Goal: Task Accomplishment & Management: Manage account settings

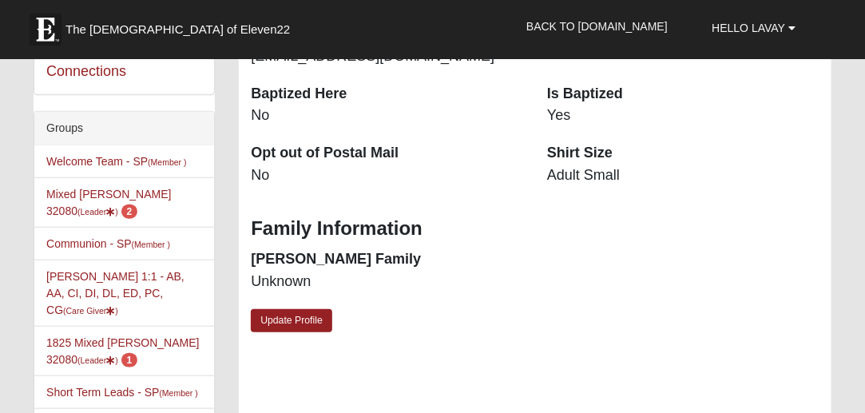
scroll to position [402, 0]
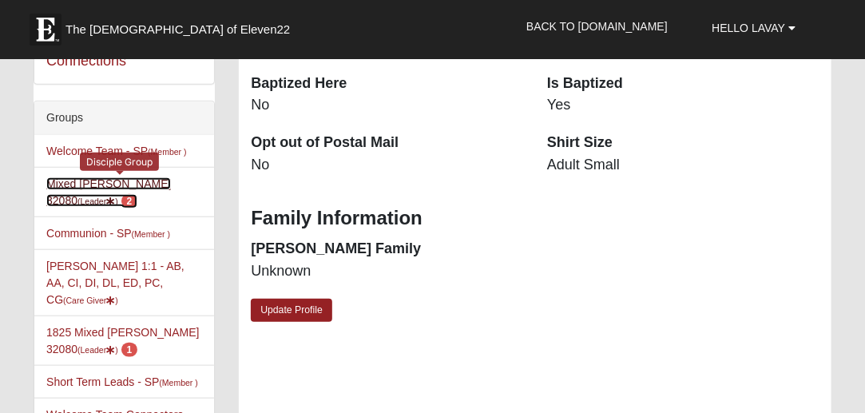
click at [132, 183] on link "Mixed Lauter 32080 (Leader ) 2" at bounding box center [108, 192] width 125 height 30
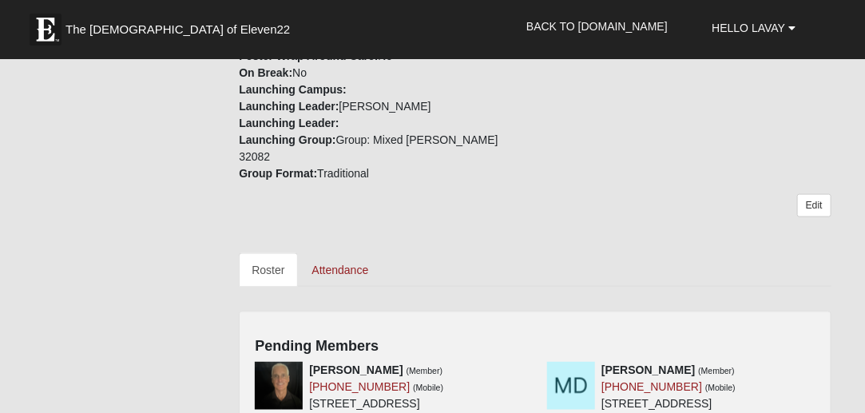
scroll to position [685, 0]
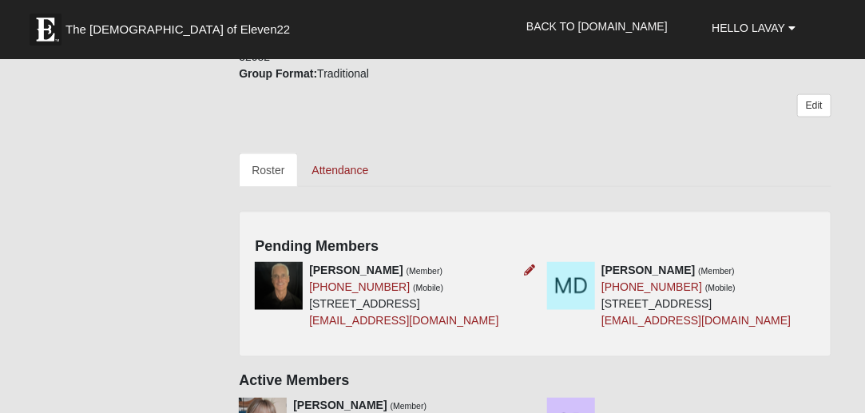
click at [292, 280] on img at bounding box center [279, 286] width 48 height 48
click at [287, 282] on img at bounding box center [279, 286] width 48 height 48
click at [333, 280] on link "(404) 374-4809" at bounding box center [359, 286] width 101 height 13
click at [528, 264] on icon at bounding box center [529, 269] width 11 height 11
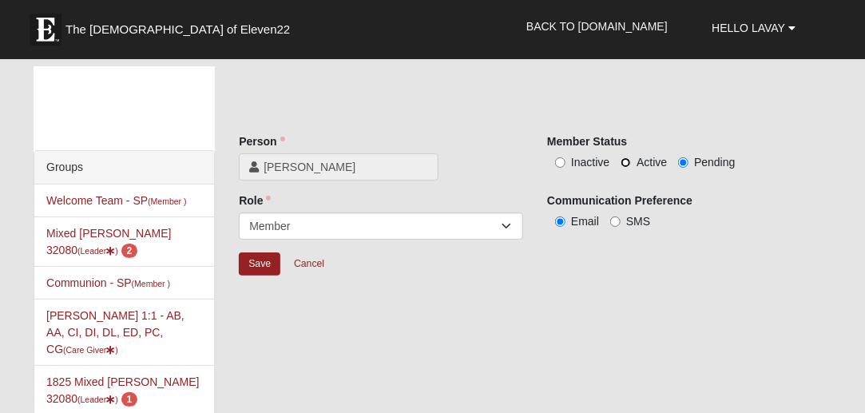
click at [627, 164] on input "Active" at bounding box center [625, 162] width 10 height 10
radio input "true"
click at [250, 264] on input "Save" at bounding box center [260, 263] width 42 height 23
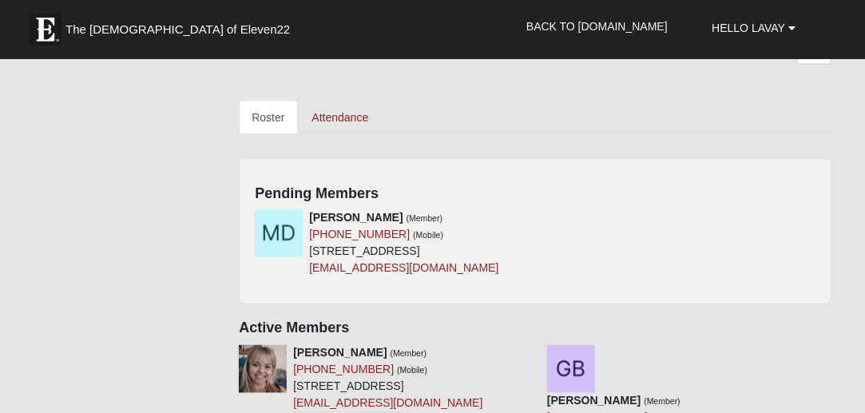
scroll to position [766, 0]
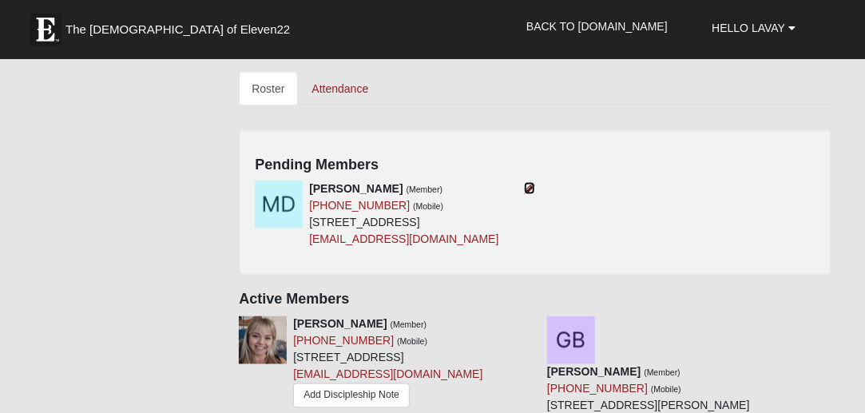
click at [526, 183] on icon at bounding box center [529, 188] width 11 height 11
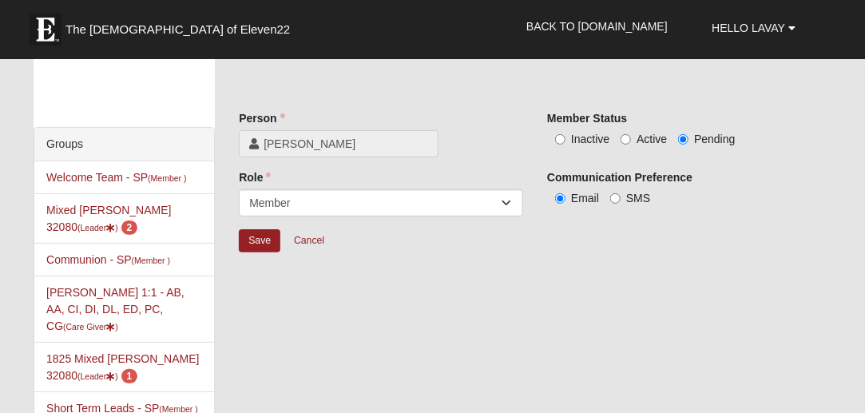
scroll to position [14, 0]
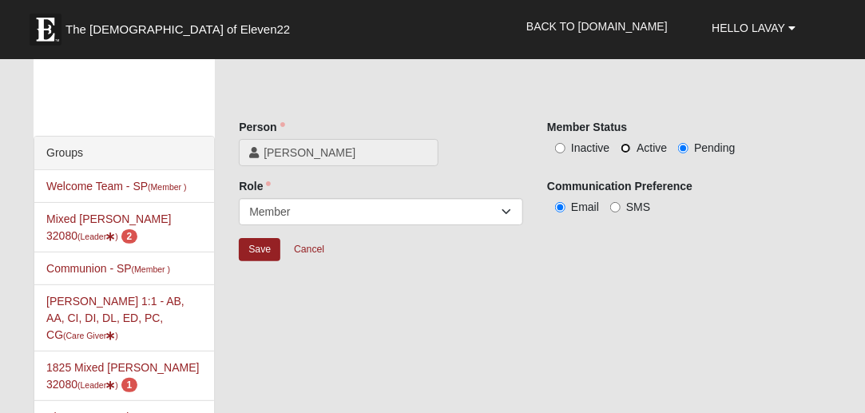
click at [628, 146] on input "Active" at bounding box center [625, 148] width 10 height 10
radio input "true"
click at [244, 249] on input "Save" at bounding box center [260, 249] width 42 height 23
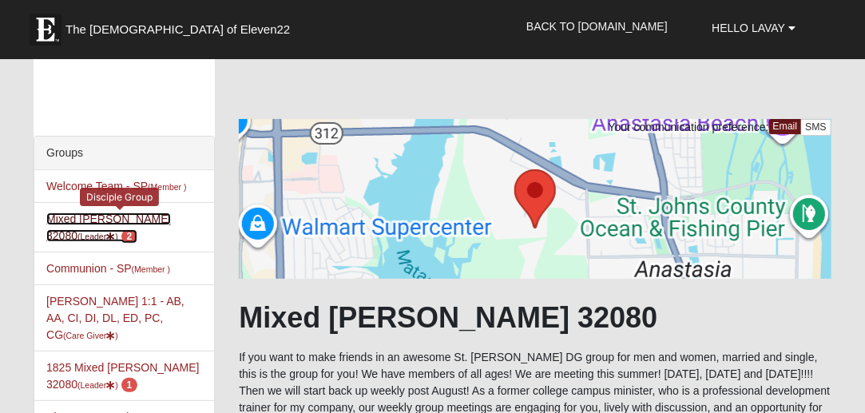
click at [93, 212] on link "Mixed Lauter 32080 (Leader ) 2" at bounding box center [108, 227] width 125 height 30
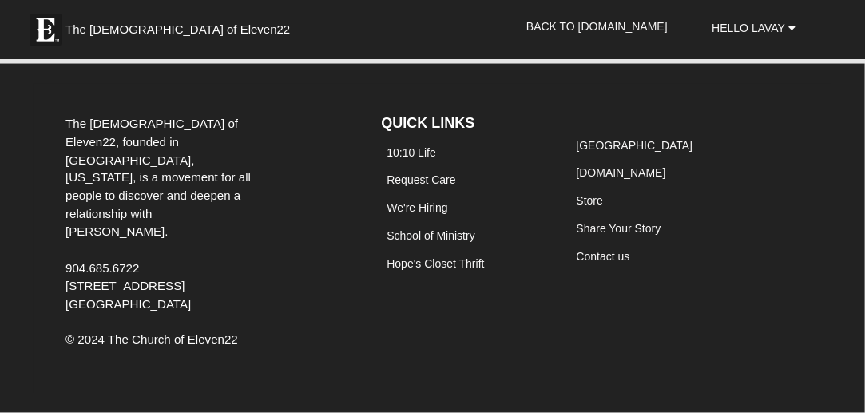
scroll to position [2851, 0]
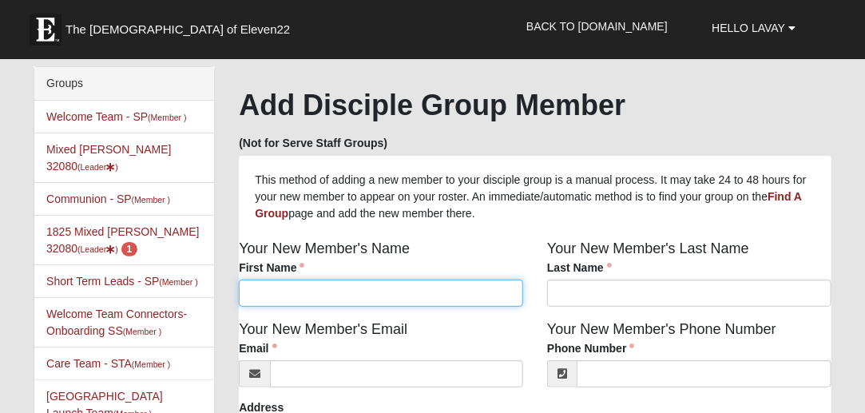
click at [285, 291] on input "First Name" at bounding box center [381, 292] width 284 height 27
type input "[PERSON_NAME]"
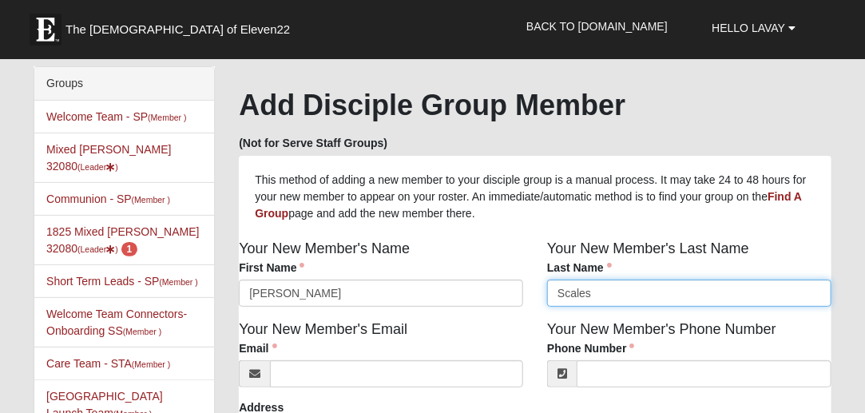
type input "Scales"
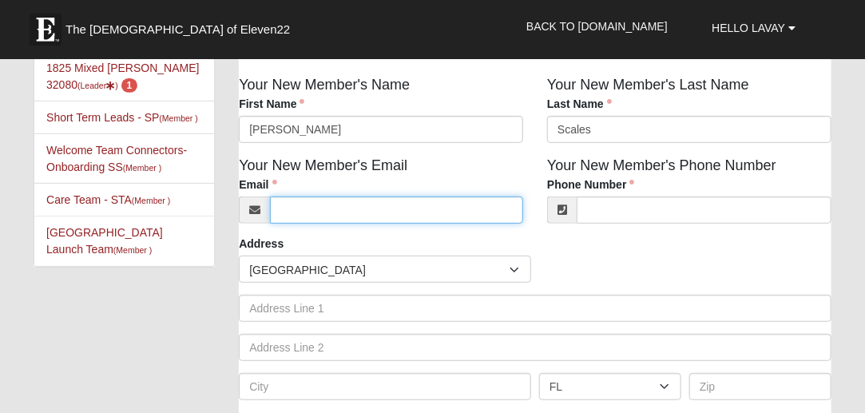
scroll to position [169, 0]
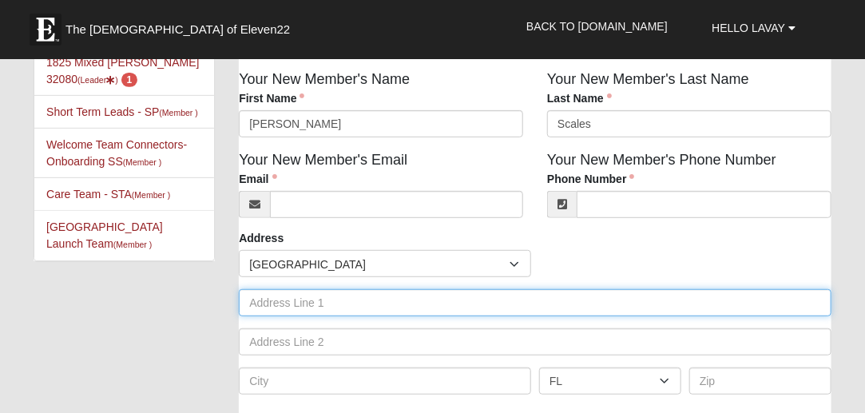
click at [331, 303] on input "text" at bounding box center [535, 302] width 592 height 27
type input "[STREET_ADDRESS]"
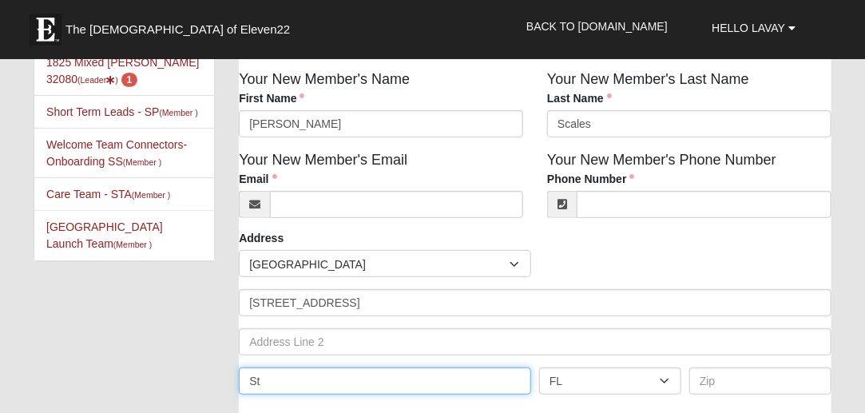
type input "[GEOGRAPHIC_DATA]"
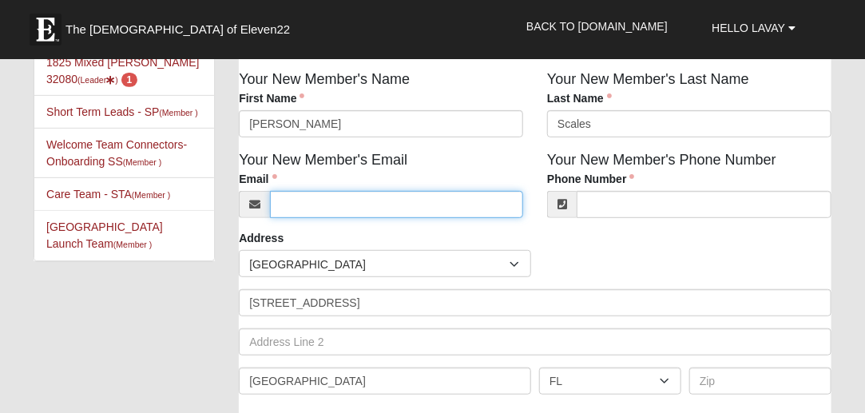
type input "[EMAIL_ADDRESS][DOMAIN_NAME]"
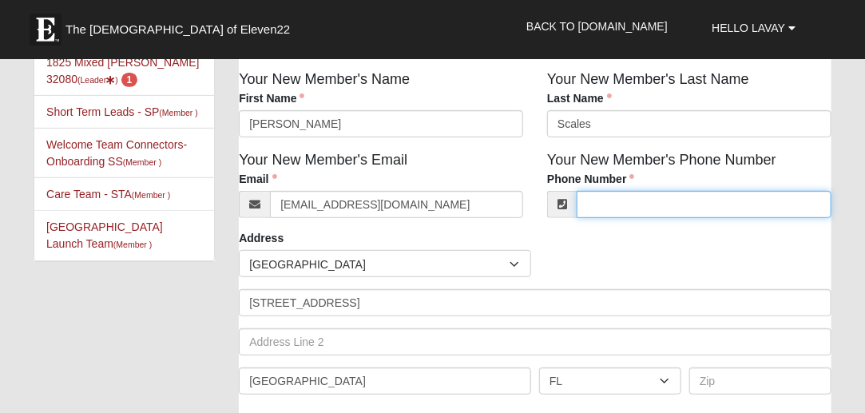
type input "4077293314"
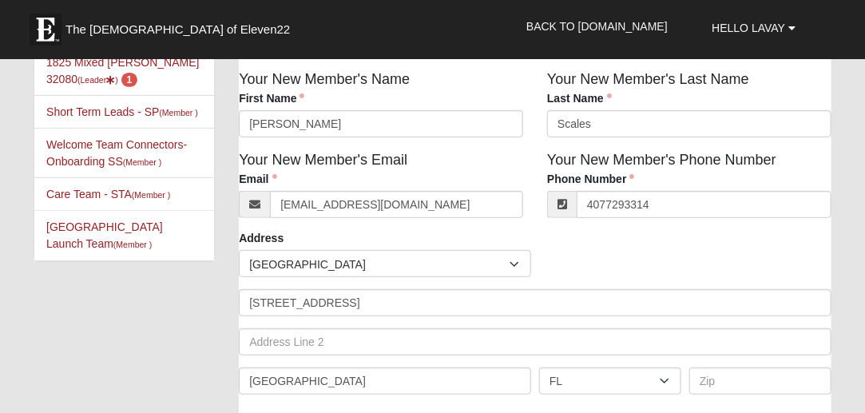
type input "32080"
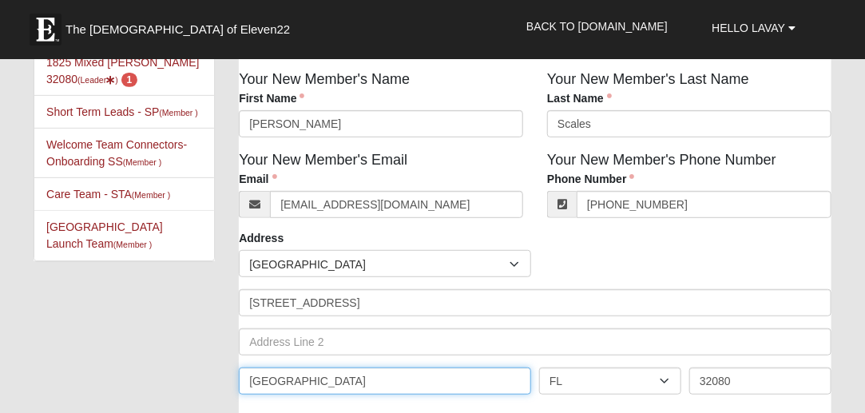
scroll to position [232, 0]
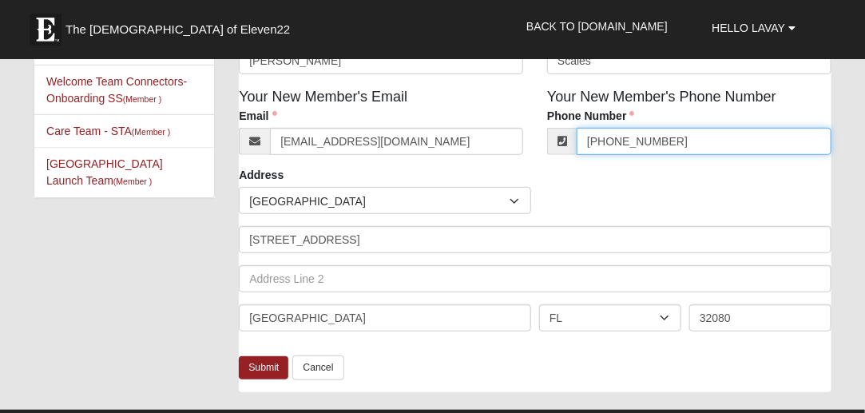
drag, startPoint x: 656, startPoint y: 143, endPoint x: 487, endPoint y: 121, distance: 170.7
click at [508, 137] on div "Your New Member's Email Email llauter@rwbaird.com Email address is not valid Em…" at bounding box center [535, 126] width 616 height 81
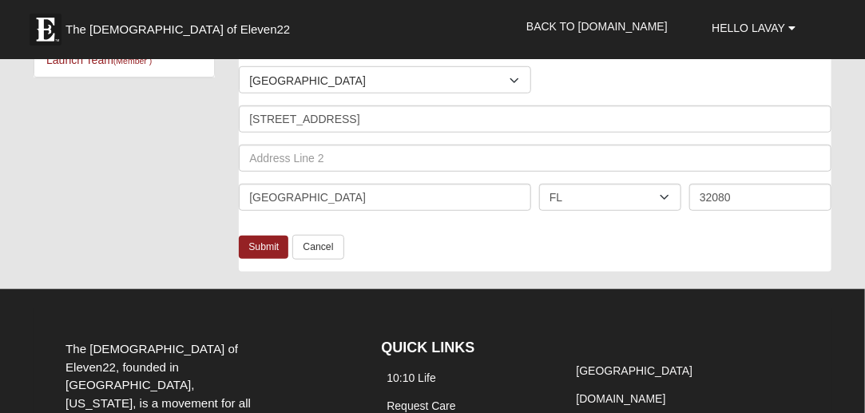
scroll to position [355, 0]
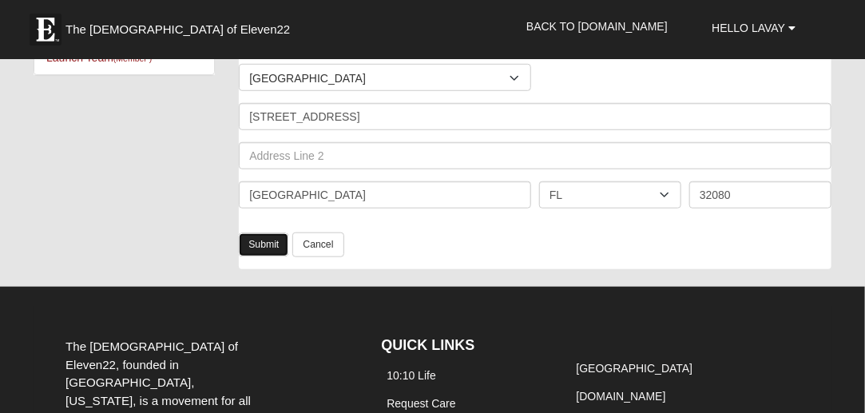
type input "(904) 814-6364"
click at [262, 250] on link "Submit" at bounding box center [263, 244] width 49 height 23
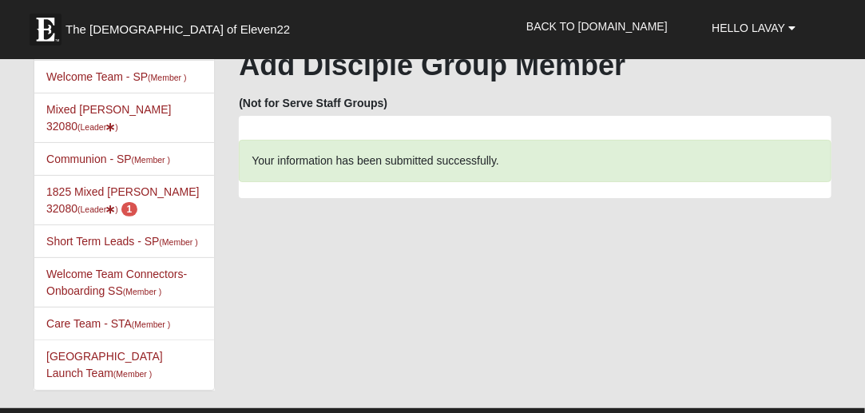
scroll to position [0, 0]
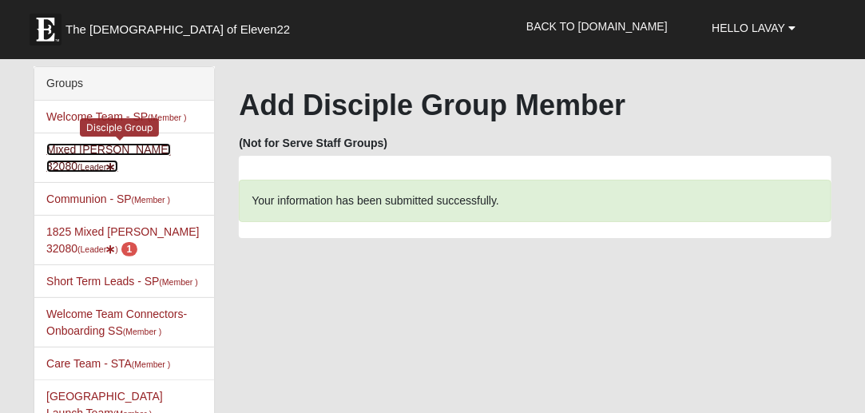
click at [102, 152] on link "Mixed [PERSON_NAME] 32080 (Leader )" at bounding box center [108, 158] width 125 height 30
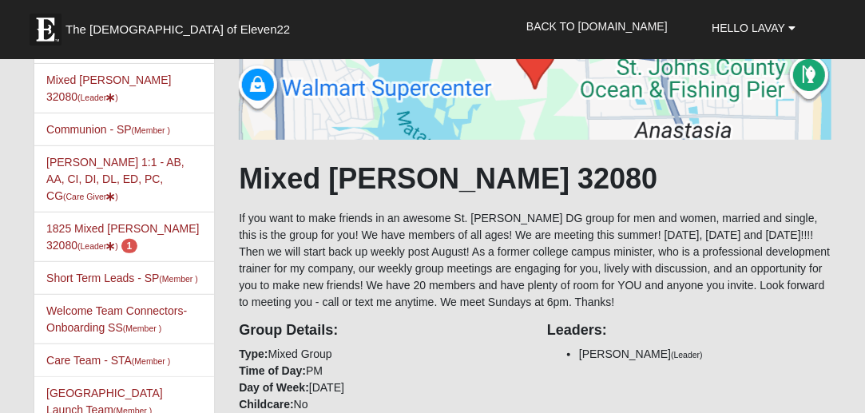
scroll to position [145, 0]
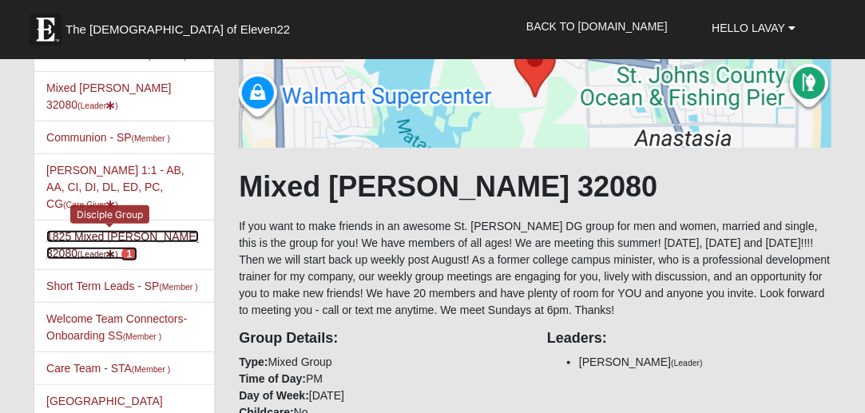
click at [112, 230] on link "1825 Mixed Lauter 32080 (Leader ) 1" at bounding box center [122, 245] width 152 height 30
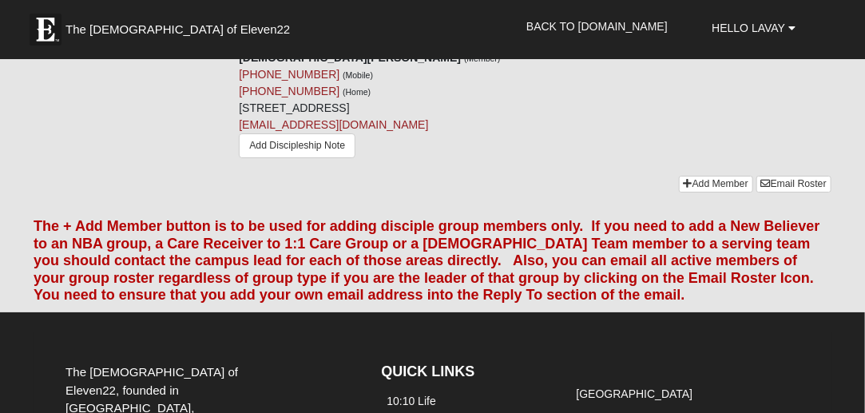
scroll to position [1878, 0]
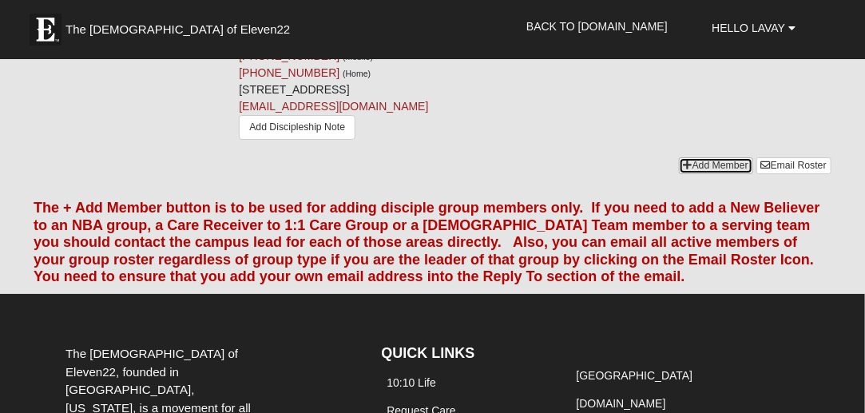
click at [710, 174] on link "Add Member" at bounding box center [716, 165] width 74 height 17
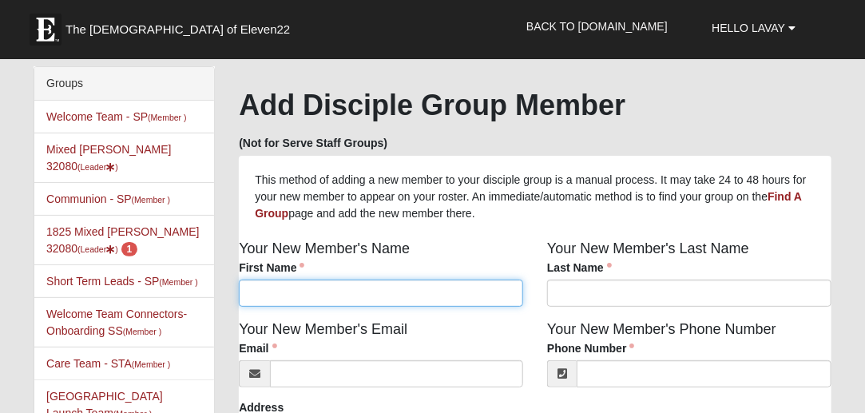
click at [351, 283] on input "First Name" at bounding box center [381, 292] width 284 height 27
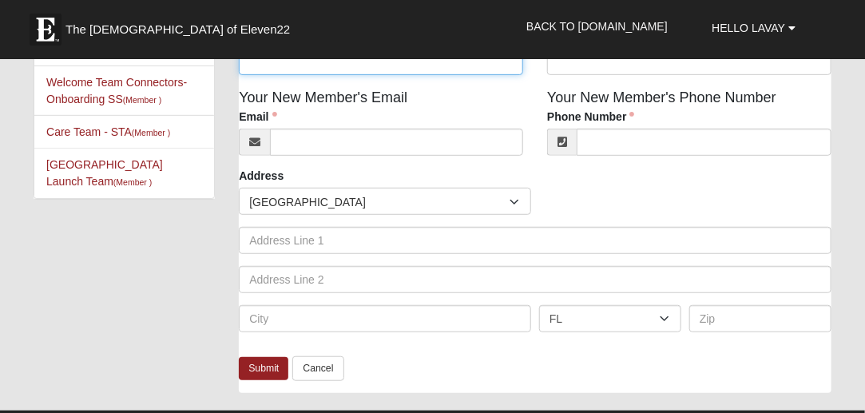
scroll to position [242, 0]
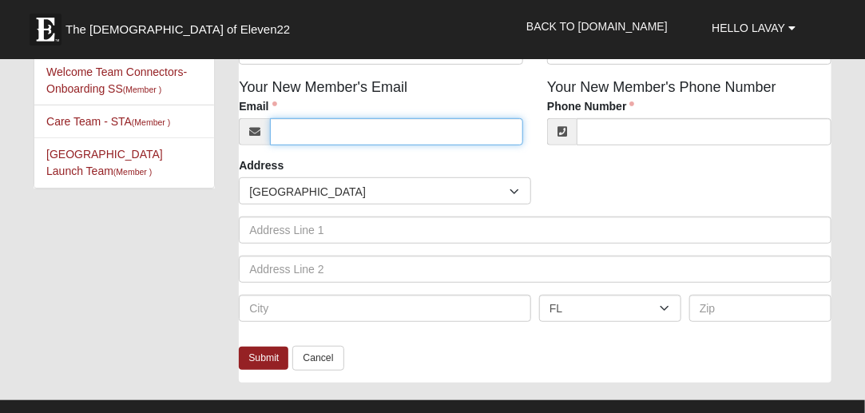
click at [304, 127] on input "Email" at bounding box center [396, 131] width 253 height 27
paste input "[EMAIL_ADDRESS][DOMAIN_NAME]"
type input "[EMAIL_ADDRESS][DOMAIN_NAME]"
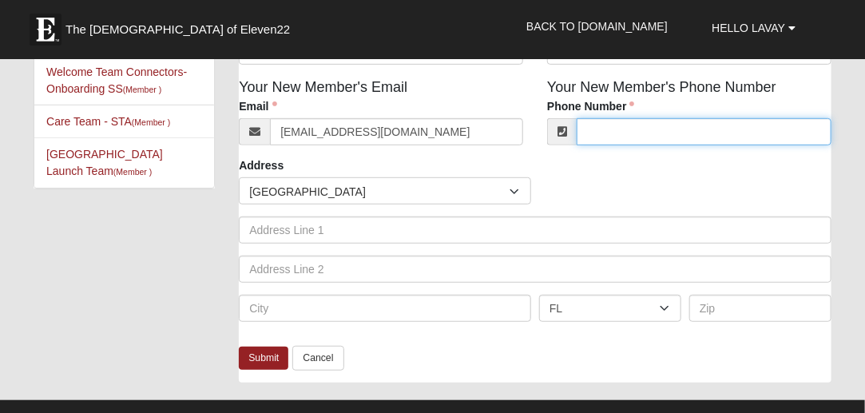
click at [630, 135] on input "Phone Number" at bounding box center [703, 131] width 255 height 27
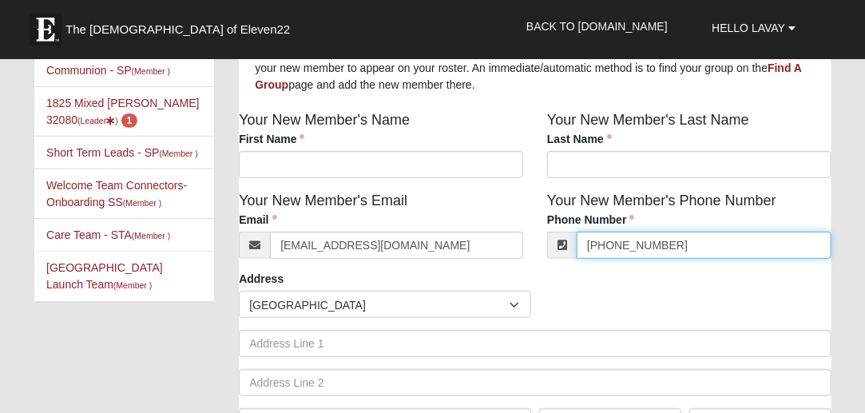
scroll to position [128, 0]
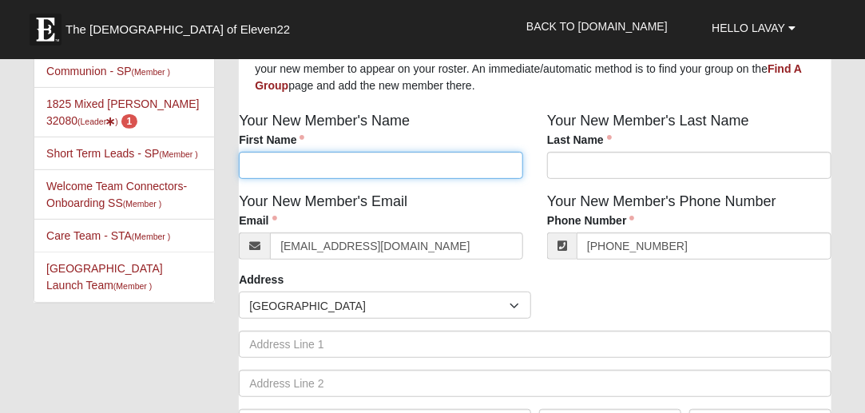
type input "(808) 722-7404"
click at [336, 172] on input "First Name" at bounding box center [381, 165] width 284 height 27
type input "James"
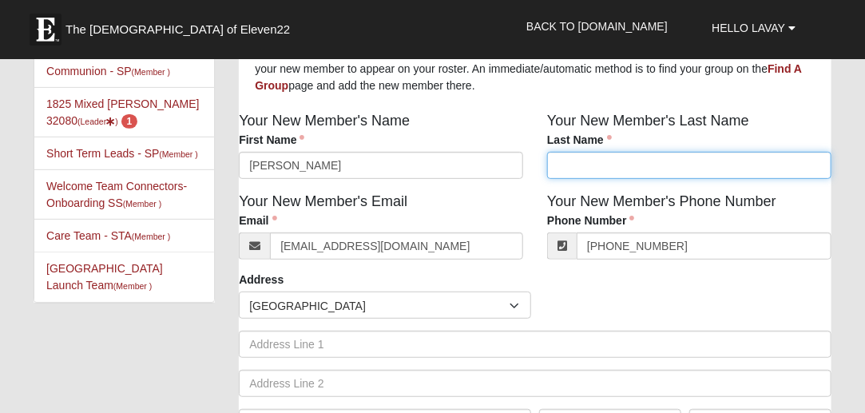
click at [629, 166] on input "Last Name" at bounding box center [689, 165] width 284 height 27
drag, startPoint x: 585, startPoint y: 168, endPoint x: 590, endPoint y: 156, distance: 13.6
click at [585, 169] on input "Schiedemann" at bounding box center [689, 165] width 284 height 27
click at [631, 165] on input "Scheidemann" at bounding box center [689, 165] width 284 height 27
type input "Scheideman"
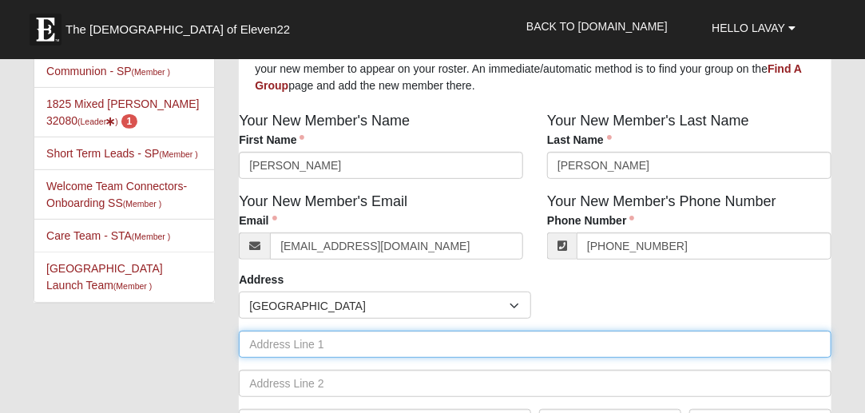
click at [291, 347] on input "text" at bounding box center [535, 343] width 592 height 27
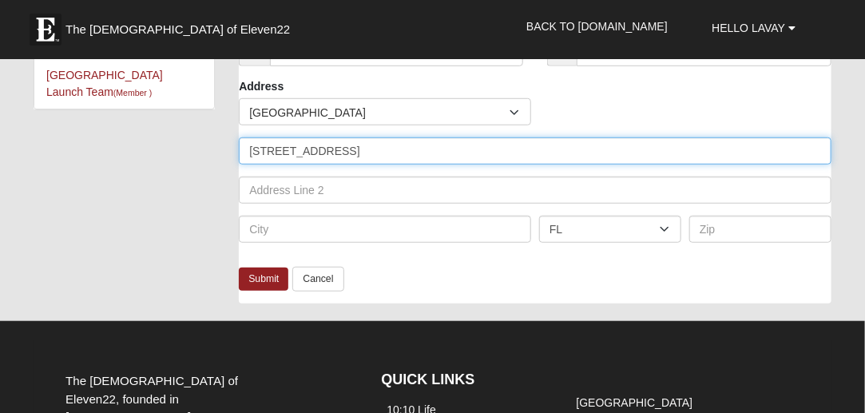
scroll to position [333, 0]
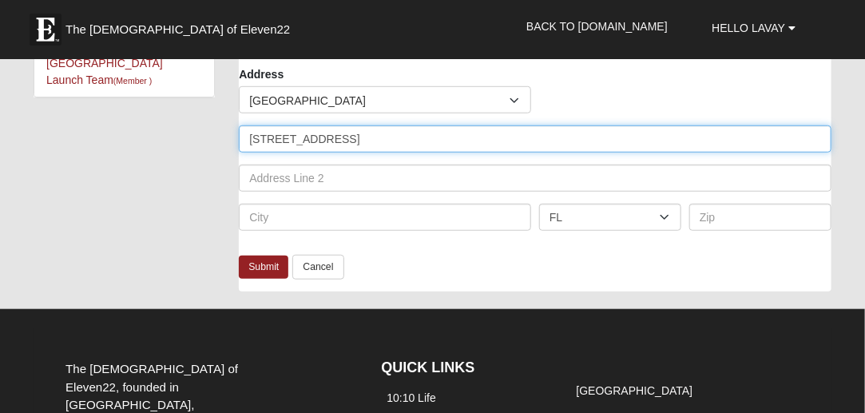
type input "1000 Windward Way"
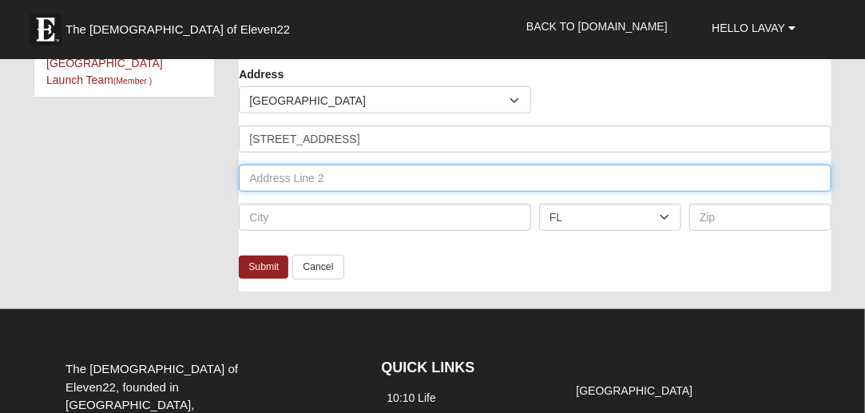
click at [296, 178] on input "text" at bounding box center [535, 177] width 592 height 27
click at [314, 188] on input "text" at bounding box center [535, 177] width 592 height 27
type input "St Augustine"
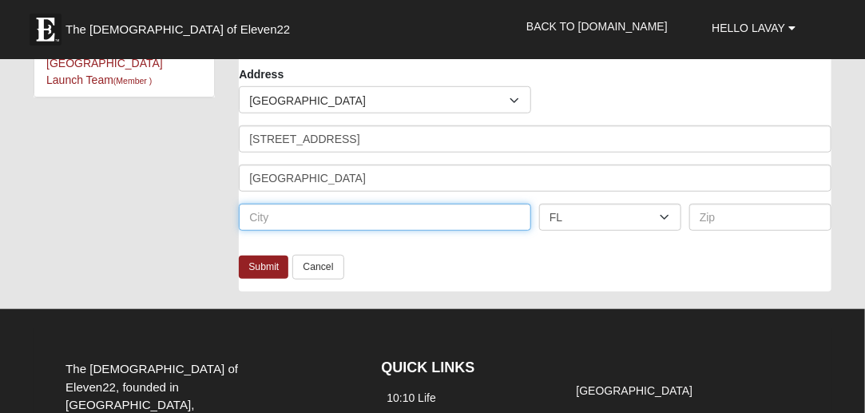
type input "F"
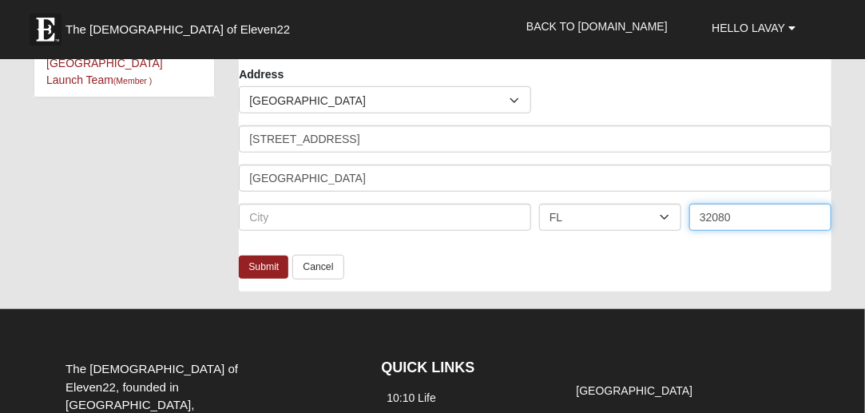
type input "32080"
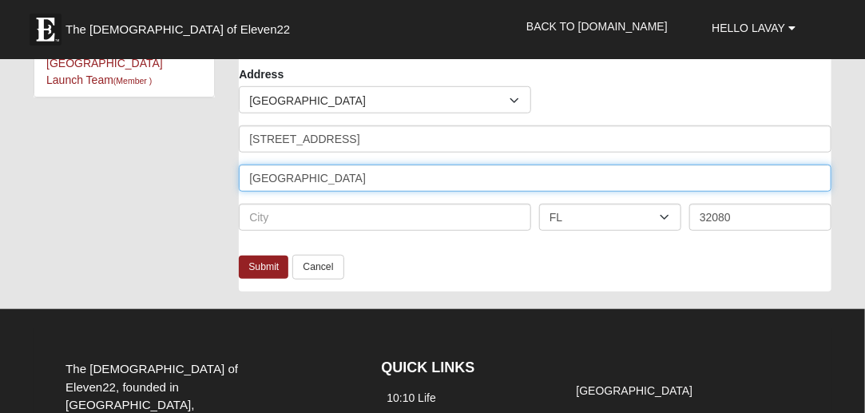
drag, startPoint x: 321, startPoint y: 185, endPoint x: 219, endPoint y: 180, distance: 102.3
click at [194, 185] on div "Groups Welcome Team - SP (Member ) Mixed Lauter 32080 (Leader ) Communion - SP …" at bounding box center [432, 20] width 821 height 574
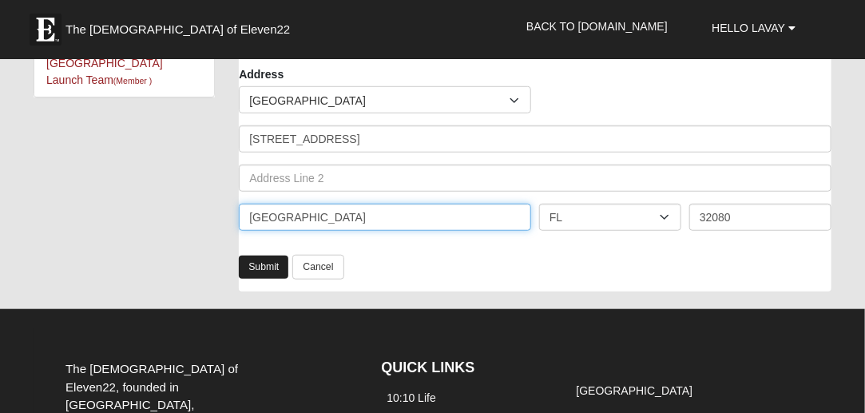
type input "St Augustine"
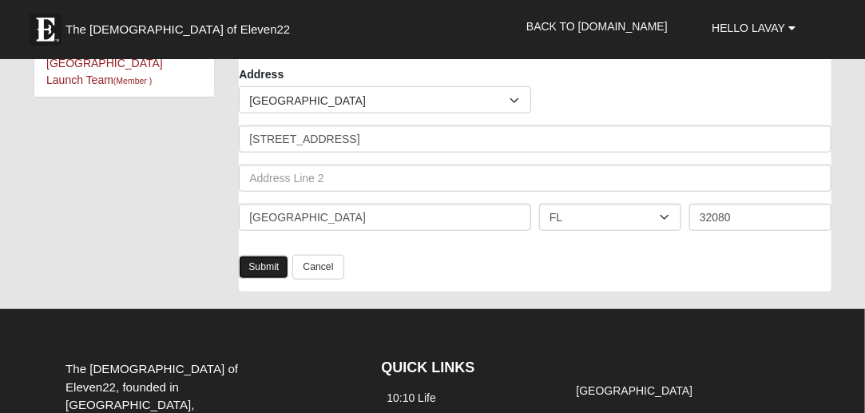
click at [251, 274] on link "Submit" at bounding box center [263, 266] width 49 height 23
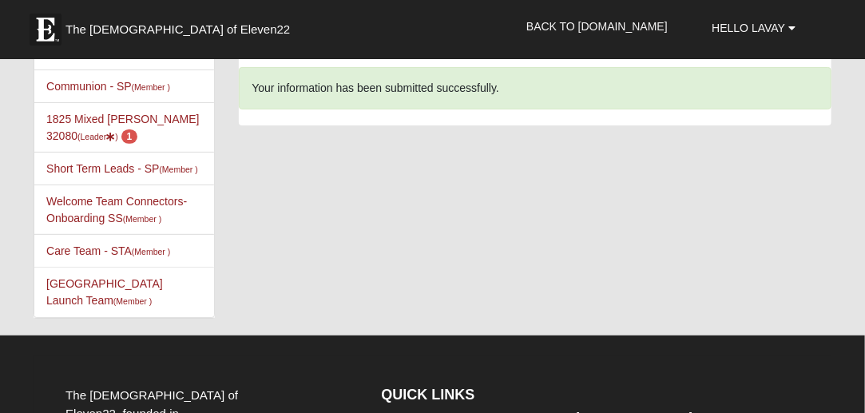
scroll to position [0, 0]
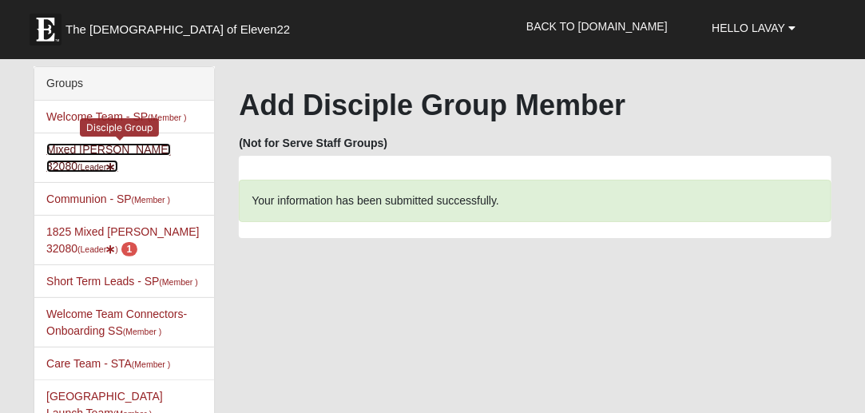
click at [90, 149] on link "Mixed Lauter 32080 (Leader )" at bounding box center [108, 158] width 125 height 30
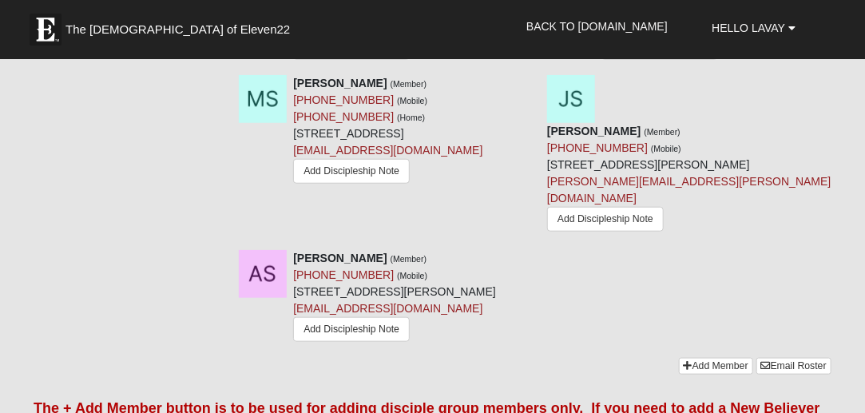
scroll to position [2309, 0]
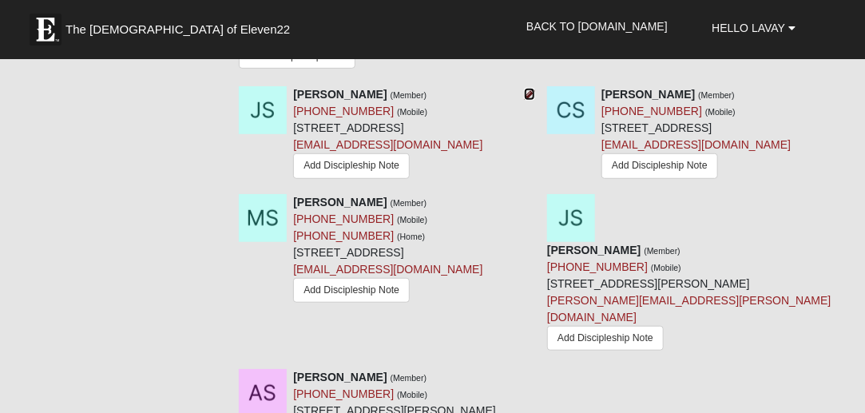
click at [530, 100] on icon at bounding box center [529, 94] width 11 height 11
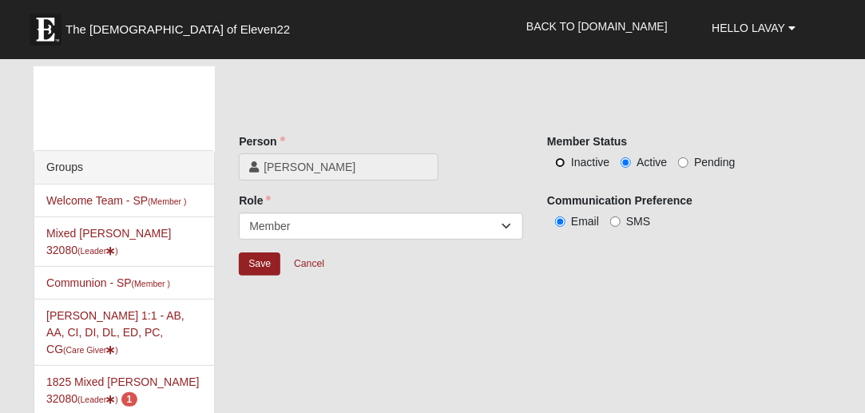
click at [561, 164] on input "Inactive" at bounding box center [560, 162] width 10 height 10
radio input "true"
click at [257, 256] on input "Save" at bounding box center [260, 263] width 42 height 23
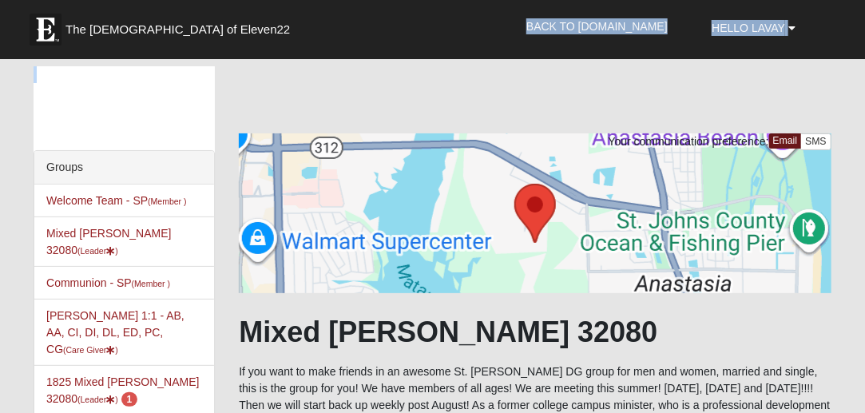
drag, startPoint x: 860, startPoint y: 36, endPoint x: 861, endPoint y: 63, distance: 27.2
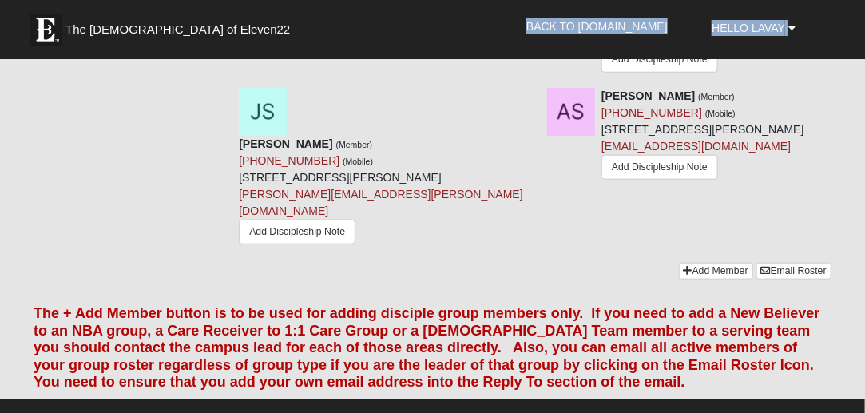
scroll to position [2436, 0]
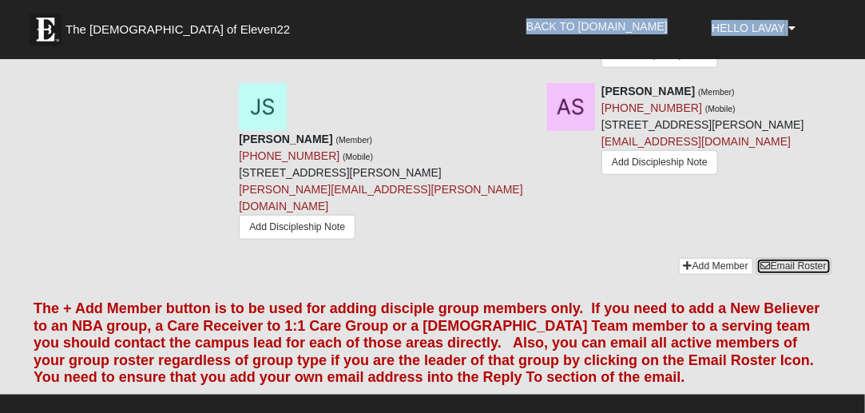
click at [790, 275] on link "Email Roster" at bounding box center [793, 266] width 75 height 17
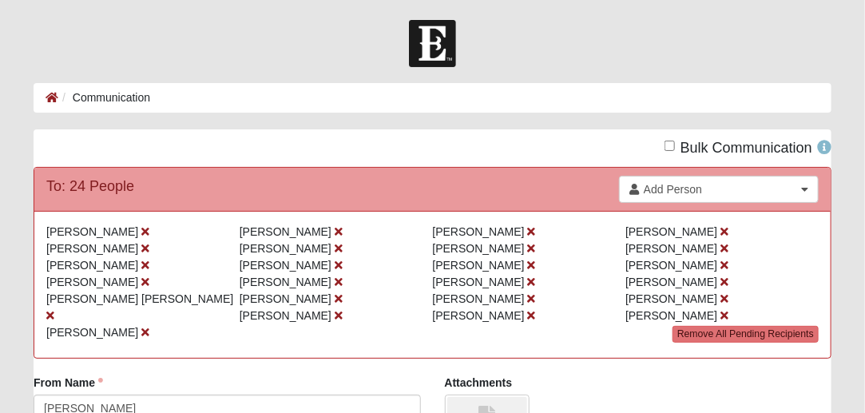
click at [475, 341] on div "Erica Abel Jessica Howard LaVay Lauter Cassie Sellers William Kline Josiah Swen…" at bounding box center [432, 284] width 796 height 147
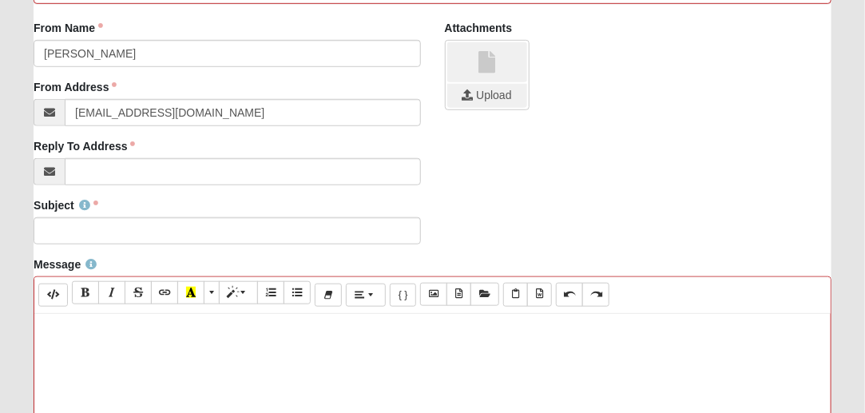
scroll to position [356, 0]
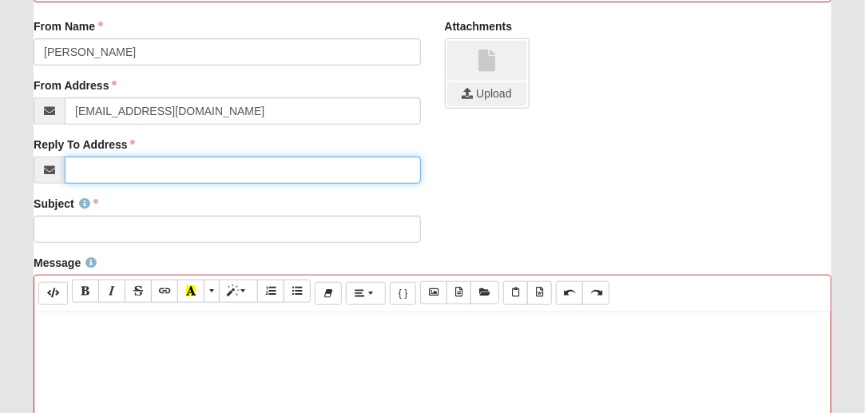
click at [132, 166] on input "Reply To Address" at bounding box center [242, 169] width 355 height 27
type input "[EMAIL_ADDRESS][DOMAIN_NAME]"
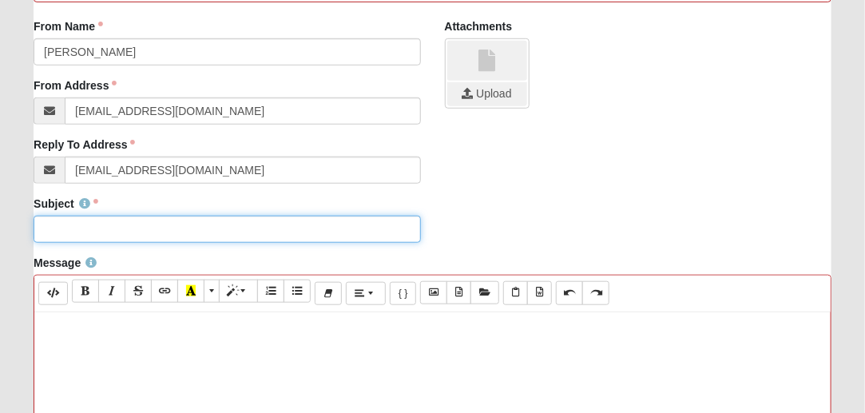
click at [115, 223] on input "Subject" at bounding box center [227, 229] width 386 height 27
type input "Weekly Disciple Groups start this Sunday!"
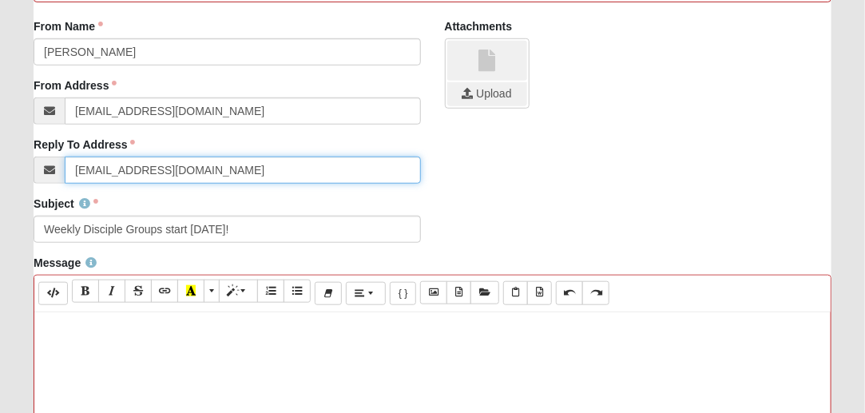
drag, startPoint x: 217, startPoint y: 165, endPoint x: 0, endPoint y: 160, distance: 217.2
click at [0, 160] on form "Hello LaVay My Account Log Out Communication Communication Error" at bounding box center [432, 320] width 865 height 1312
type input "lelauter@yahoo.com"
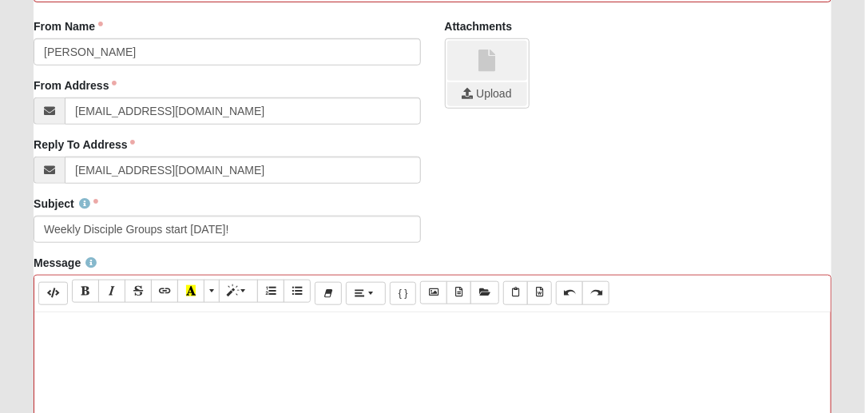
scroll to position [915, 0]
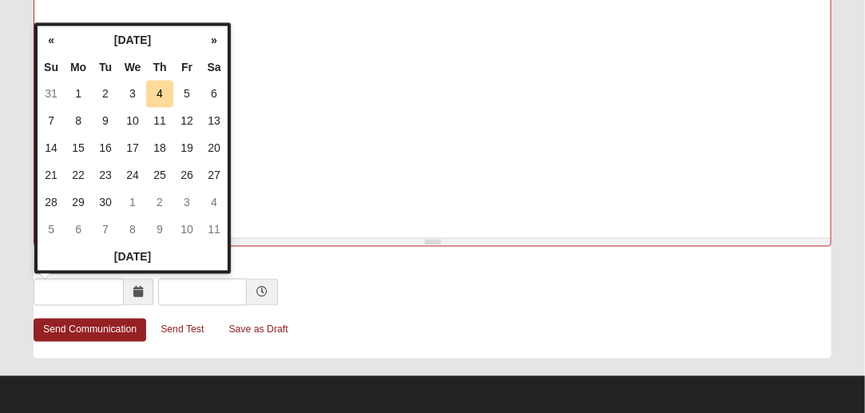
click at [353, 279] on div at bounding box center [432, 294] width 797 height 30
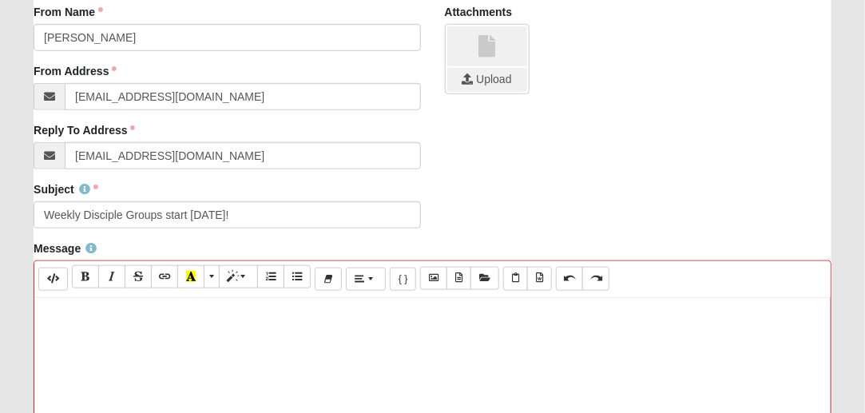
scroll to position [374, 0]
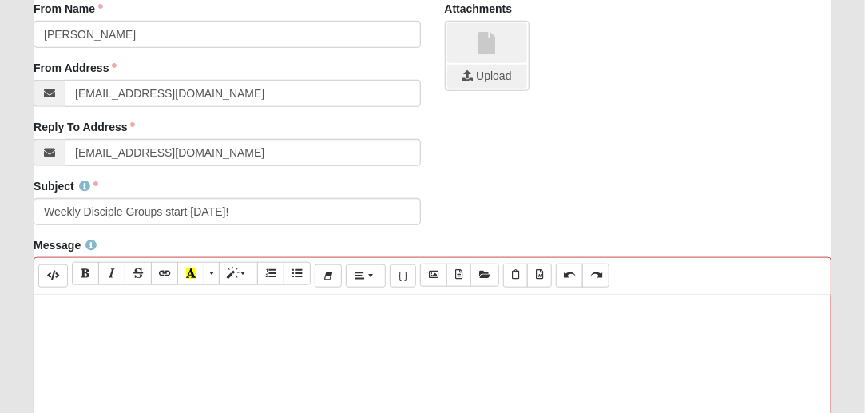
click at [156, 310] on p at bounding box center [432, 311] width 780 height 17
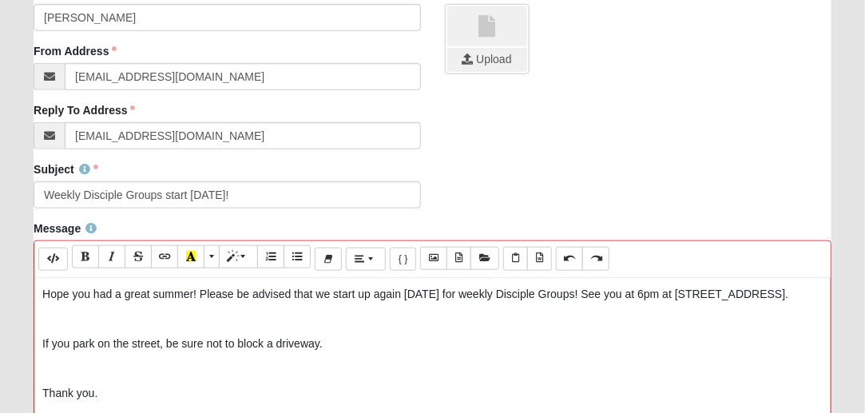
scroll to position [441, 0]
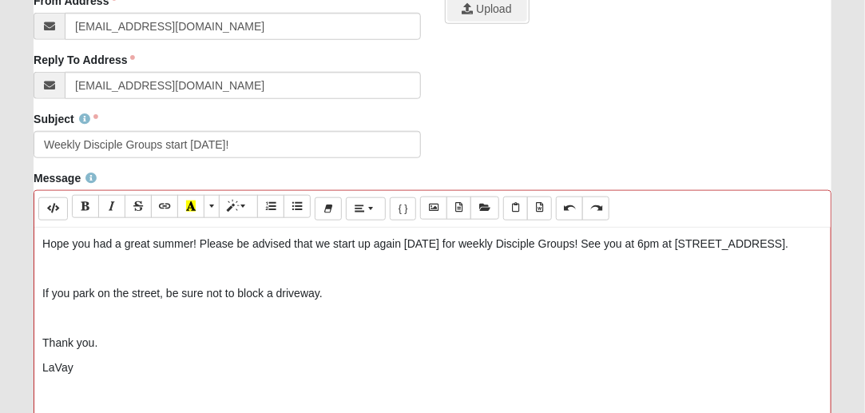
click at [61, 275] on p at bounding box center [432, 268] width 780 height 17
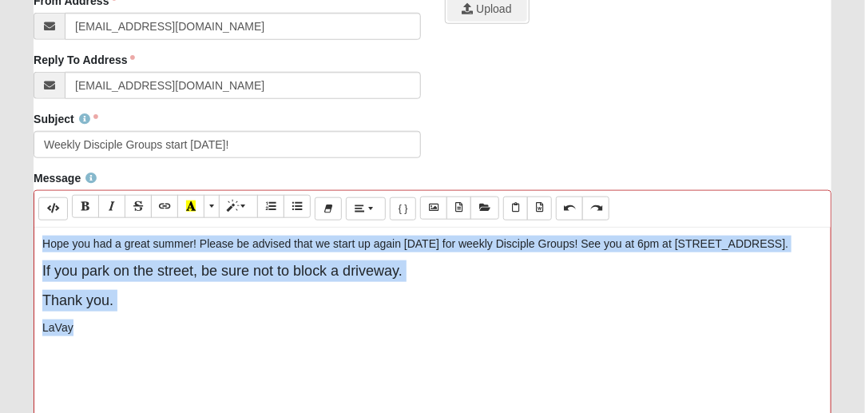
drag, startPoint x: 107, startPoint y: 337, endPoint x: 0, endPoint y: 102, distance: 257.9
click at [0, 102] on form "Hello LaVay My Account Log Out Communication Communication Error" at bounding box center [432, 235] width 865 height 1312
click at [102, 209] on button "Italic (CTRL+I)" at bounding box center [111, 206] width 27 height 23
click at [204, 208] on button "More Color" at bounding box center [212, 206] width 16 height 23
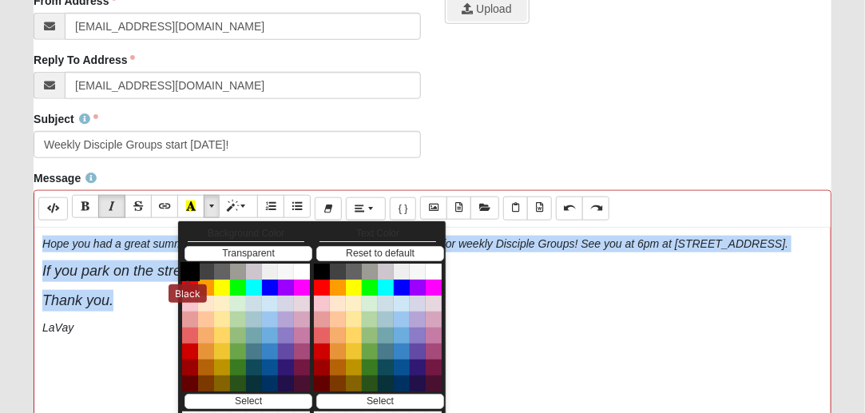
click at [189, 265] on button "Black" at bounding box center [189, 271] width 19 height 19
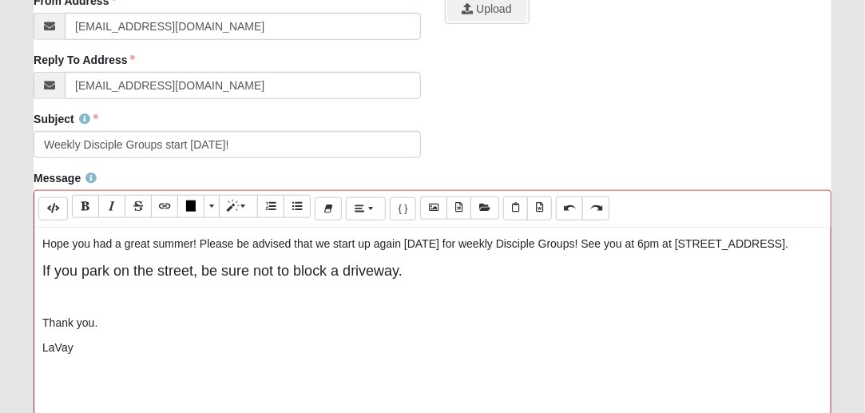
click at [120, 356] on p "LaVay" at bounding box center [432, 347] width 780 height 17
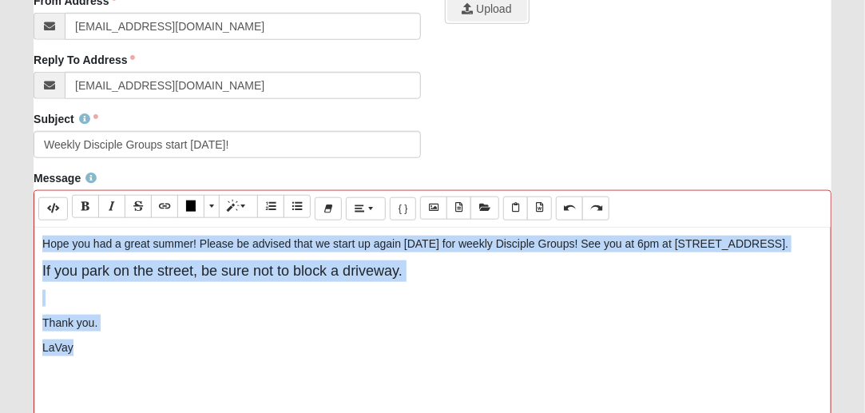
drag, startPoint x: 145, startPoint y: 367, endPoint x: 4, endPoint y: 166, distance: 245.8
click at [4, 166] on form "Hello LaVay My Account Log Out Communication Communication Error" at bounding box center [432, 235] width 865 height 1312
click at [198, 252] on p "Hope you had a great summer! Please be advised that we start up again this Sund…" at bounding box center [432, 243] width 780 height 17
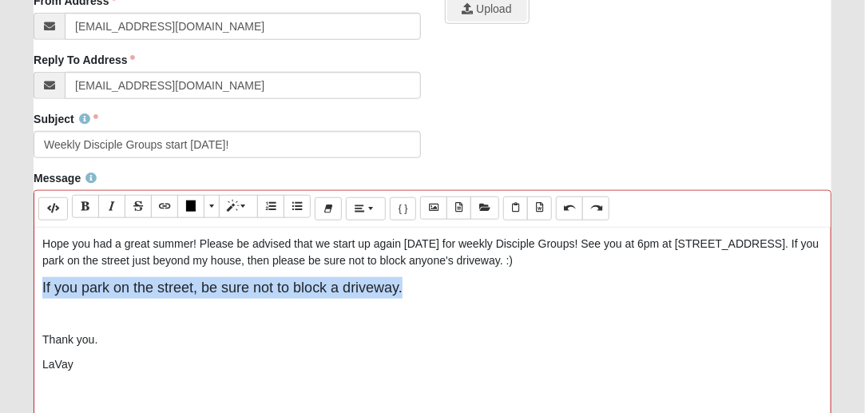
drag, startPoint x: 403, startPoint y: 288, endPoint x: 42, endPoint y: 272, distance: 361.2
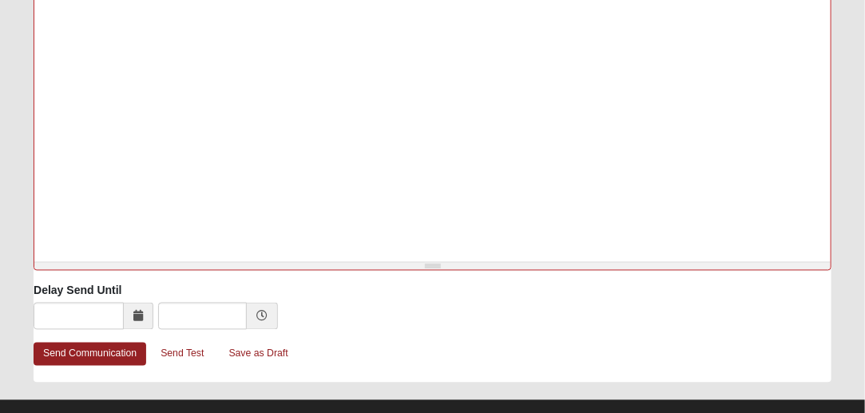
scroll to position [896, 0]
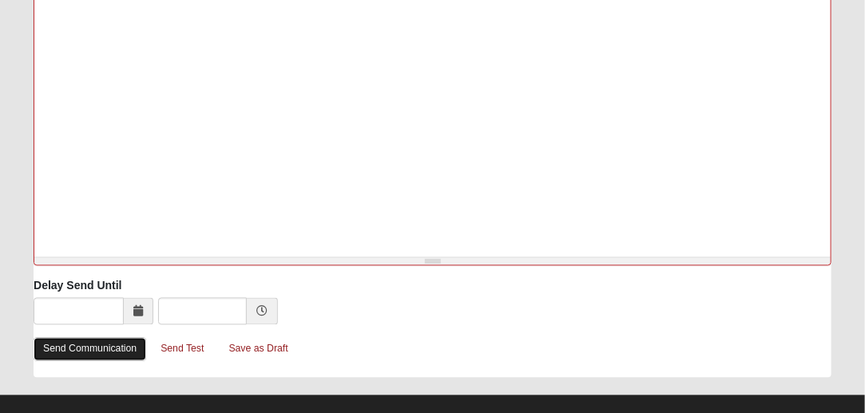
click at [105, 338] on link "Send Communication" at bounding box center [90, 349] width 113 height 23
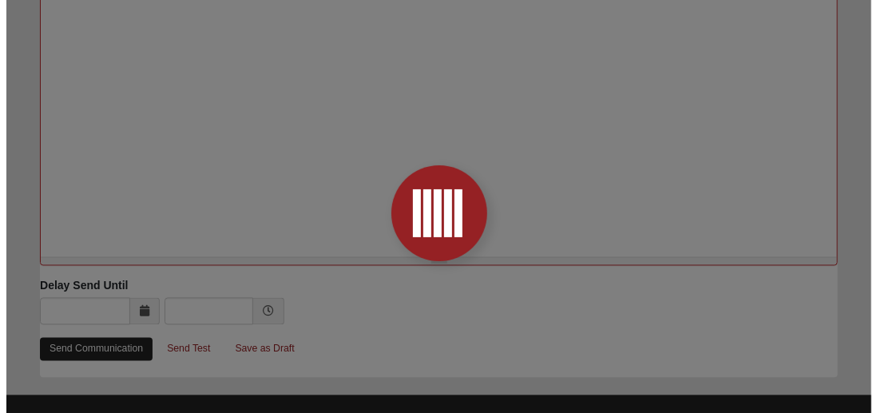
scroll to position [0, 0]
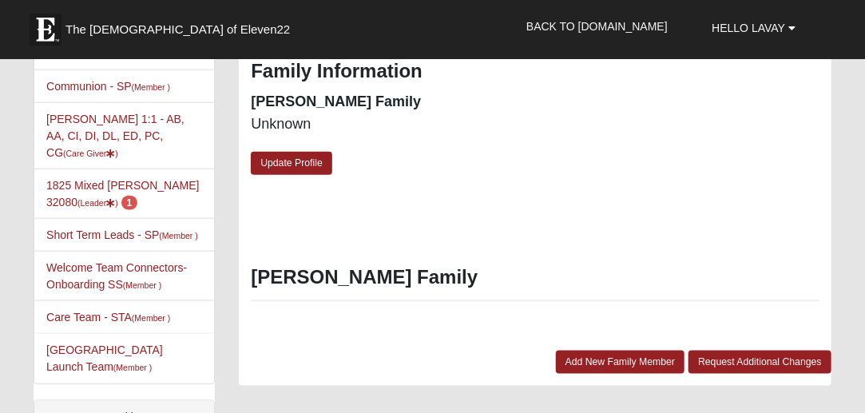
scroll to position [552, 0]
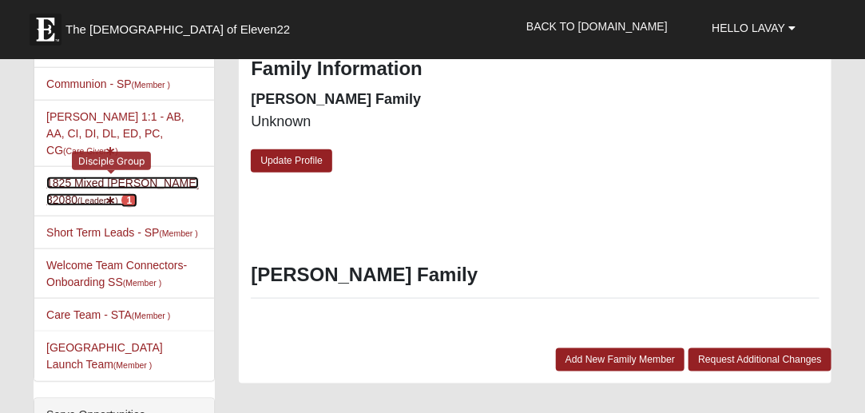
click at [133, 176] on link "1825 Mixed [PERSON_NAME] 32080 (Leader ) 1" at bounding box center [122, 191] width 152 height 30
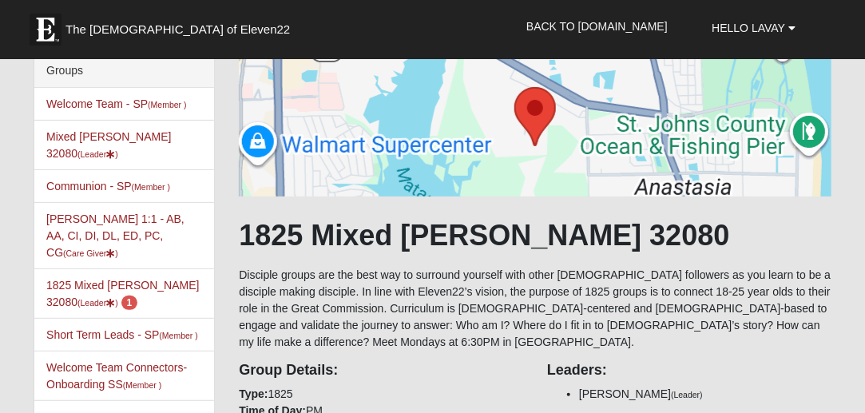
scroll to position [77, 0]
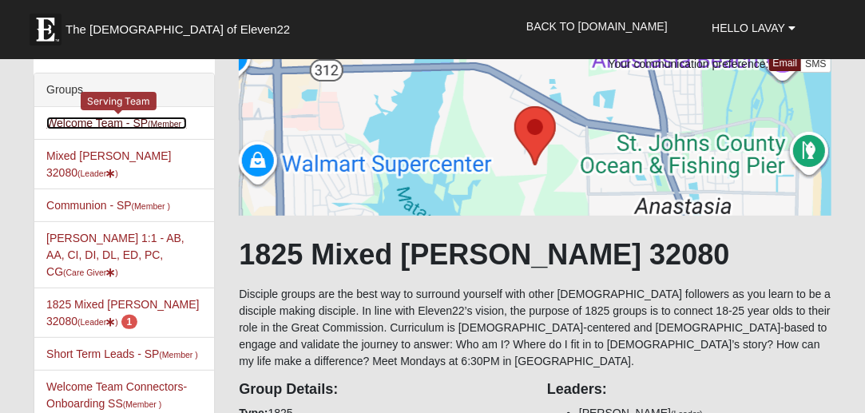
click at [179, 123] on small "(Member )" at bounding box center [167, 124] width 38 height 10
drag, startPoint x: 179, startPoint y: 123, endPoint x: 149, endPoint y: 121, distance: 29.6
click at [149, 121] on link "Welcome Team - SP (Member )" at bounding box center [116, 123] width 140 height 13
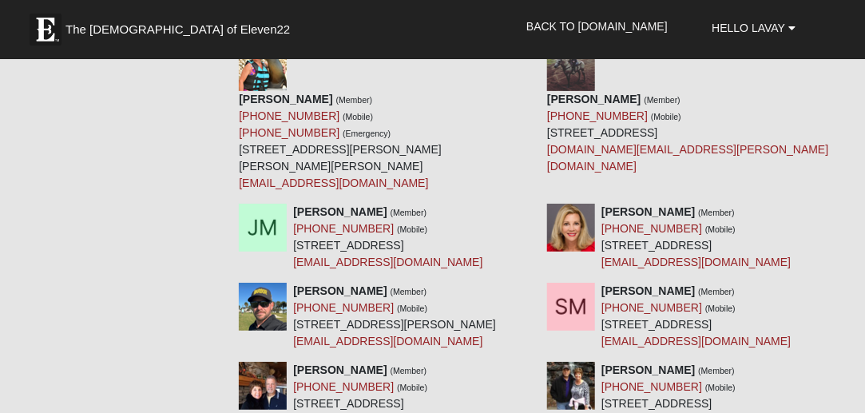
scroll to position [8156, 0]
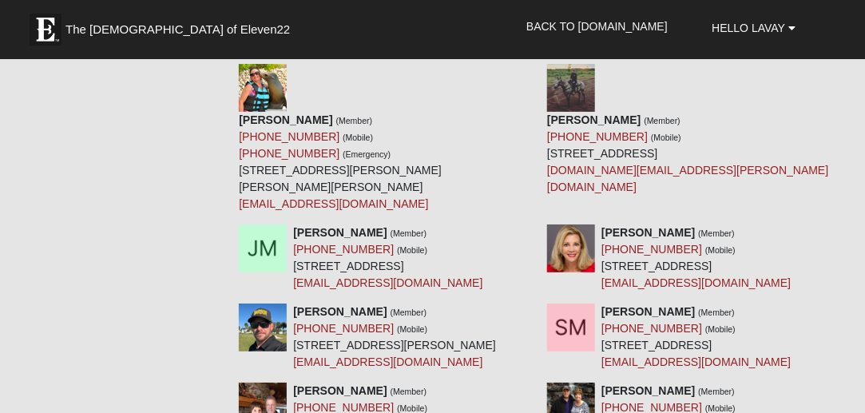
drag, startPoint x: 873, startPoint y: 20, endPoint x: 840, endPoint y: 235, distance: 218.0
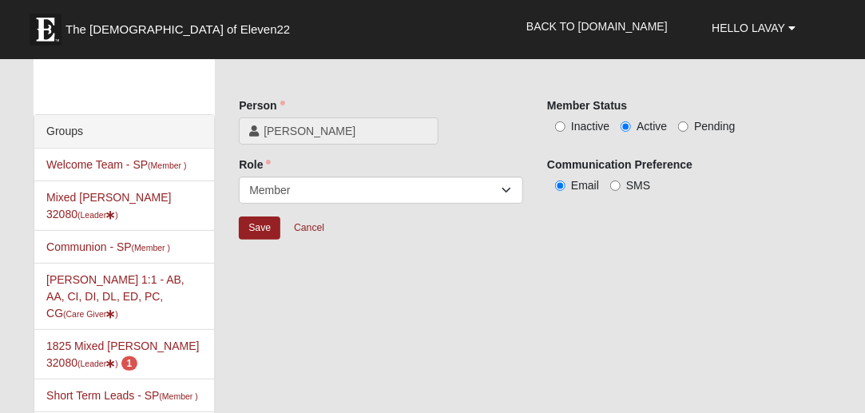
scroll to position [21, 0]
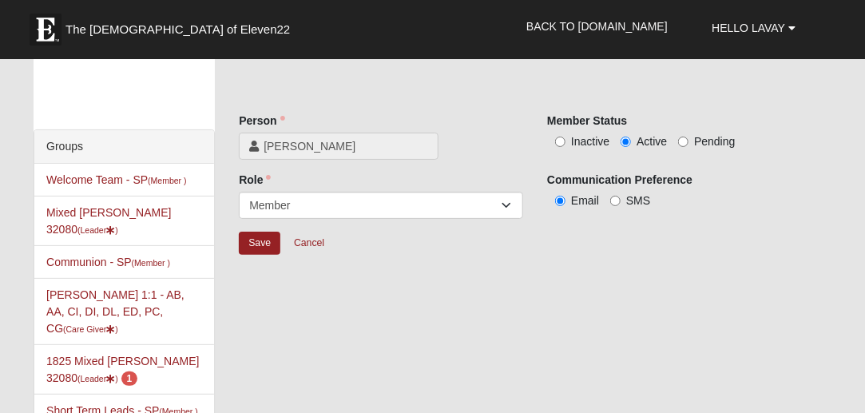
click at [571, 141] on span "Inactive" at bounding box center [590, 141] width 38 height 13
click at [565, 141] on input "Inactive" at bounding box center [560, 142] width 10 height 10
radio input "true"
click at [267, 243] on input "Save" at bounding box center [260, 243] width 42 height 23
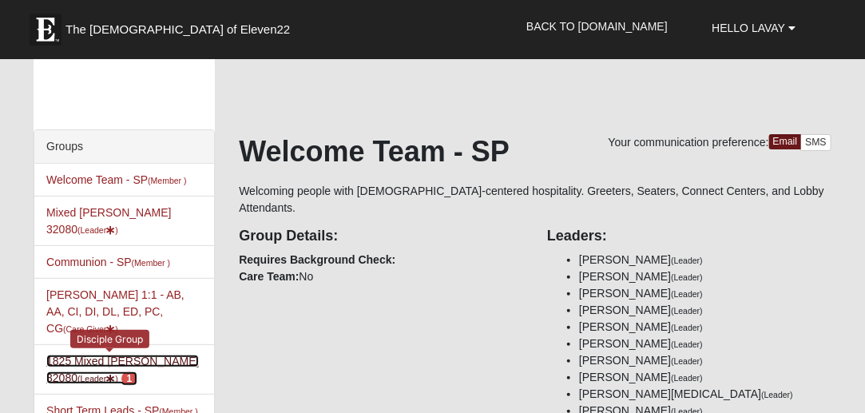
click at [81, 354] on link "1825 Mixed [PERSON_NAME] 32080 (Leader ) 1" at bounding box center [122, 369] width 152 height 30
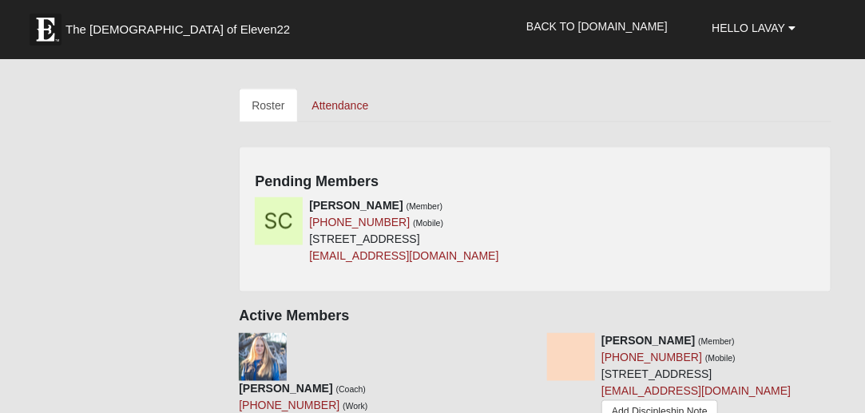
scroll to position [722, 0]
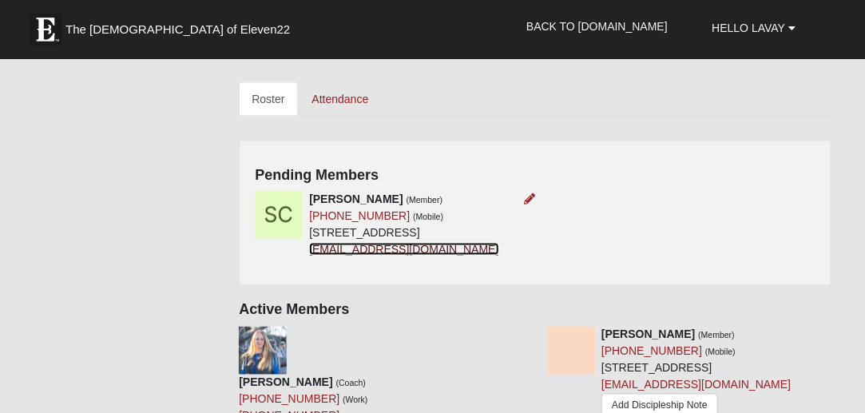
click at [309, 255] on link "[EMAIL_ADDRESS][DOMAIN_NAME]" at bounding box center [403, 249] width 189 height 13
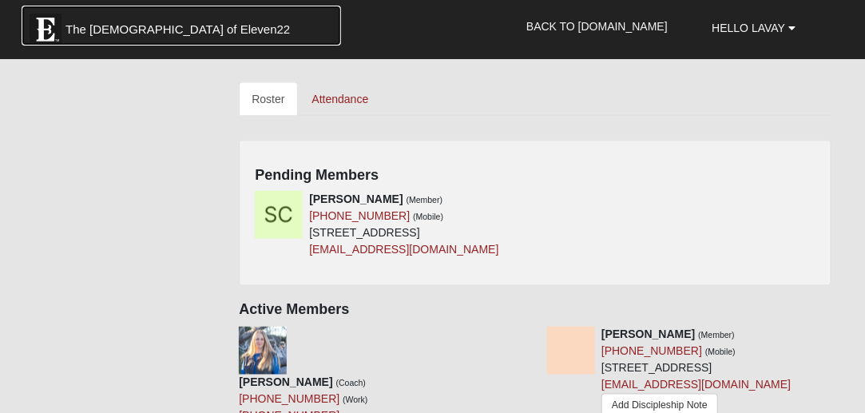
drag, startPoint x: 39, startPoint y: 44, endPoint x: 288, endPoint y: 131, distance: 263.8
click at [39, 44] on img at bounding box center [46, 30] width 32 height 32
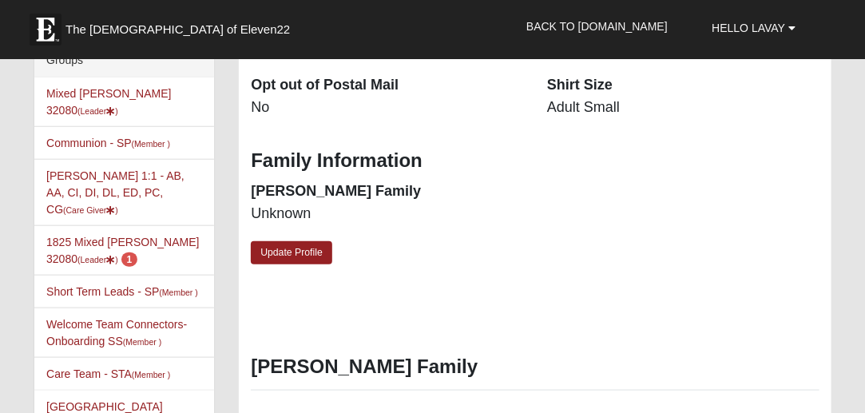
scroll to position [461, 0]
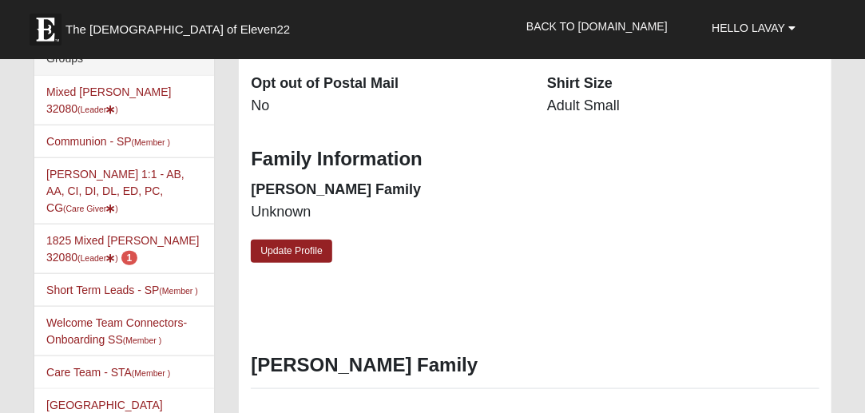
click at [120, 229] on li "1825 Mixed [PERSON_NAME] 32080 (Leader ) 1" at bounding box center [124, 249] width 180 height 50
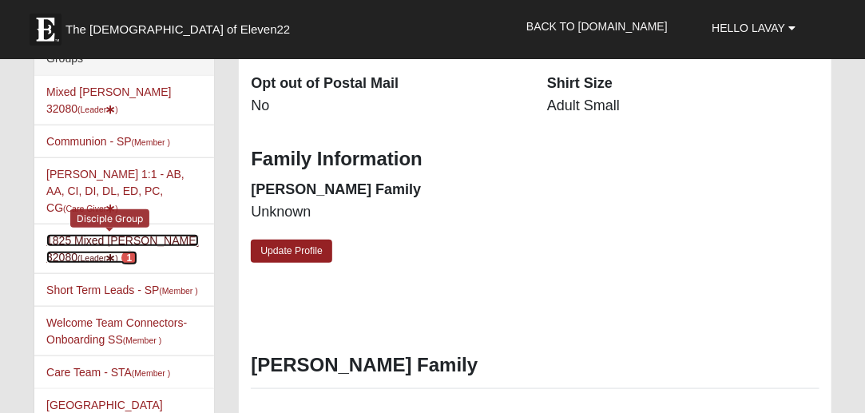
click at [120, 234] on link "1825 Mixed [PERSON_NAME] 32080 (Leader ) 1" at bounding box center [122, 249] width 152 height 30
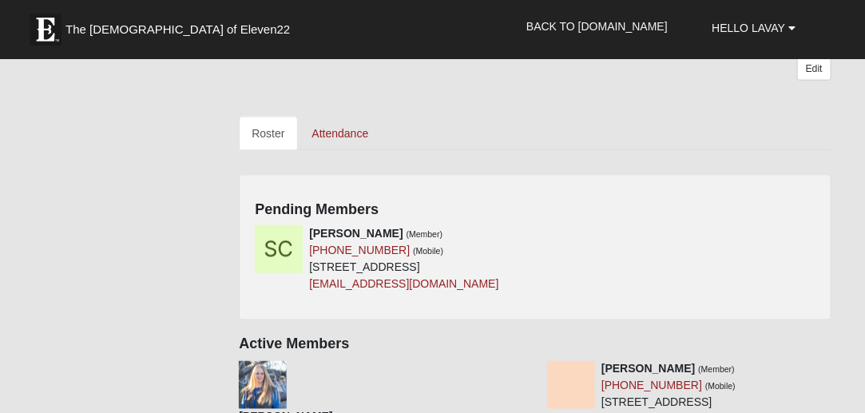
scroll to position [695, 0]
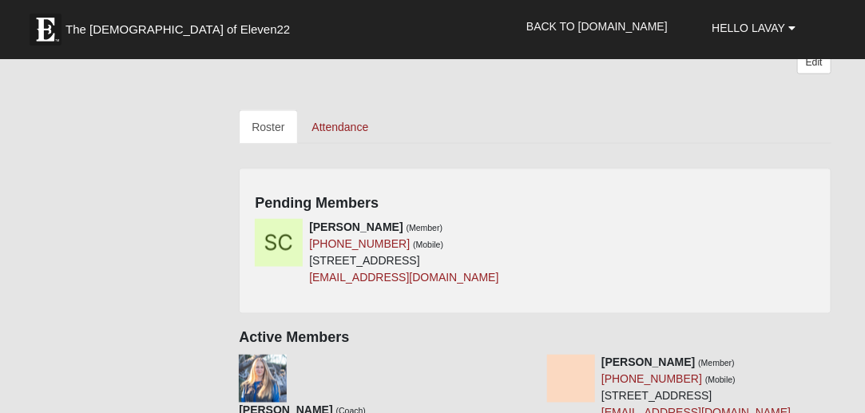
click at [552, 228] on div "[PERSON_NAME] (Member) [PHONE_NUMBER] (Mobile) [STREET_ADDRESS] [EMAIL_ADDRESS]…" at bounding box center [535, 258] width 584 height 79
click at [524, 222] on icon at bounding box center [529, 226] width 11 height 11
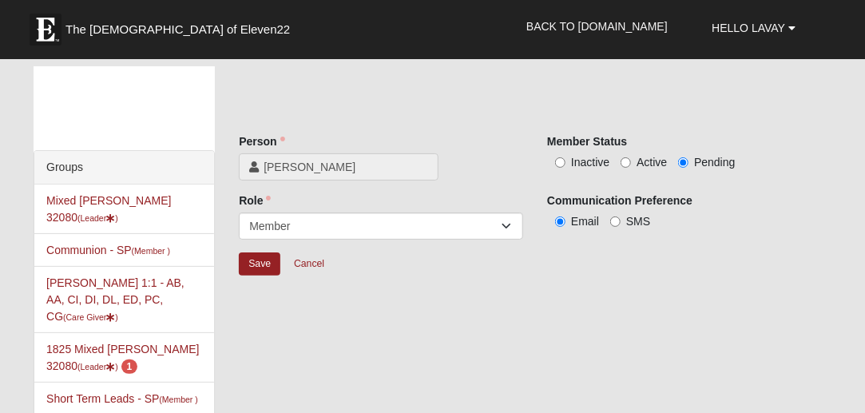
click at [618, 164] on div "Inactive Active Pending" at bounding box center [689, 161] width 284 height 17
click at [626, 163] on input "Active" at bounding box center [625, 162] width 10 height 10
radio input "true"
click at [254, 271] on input "Save" at bounding box center [260, 263] width 42 height 23
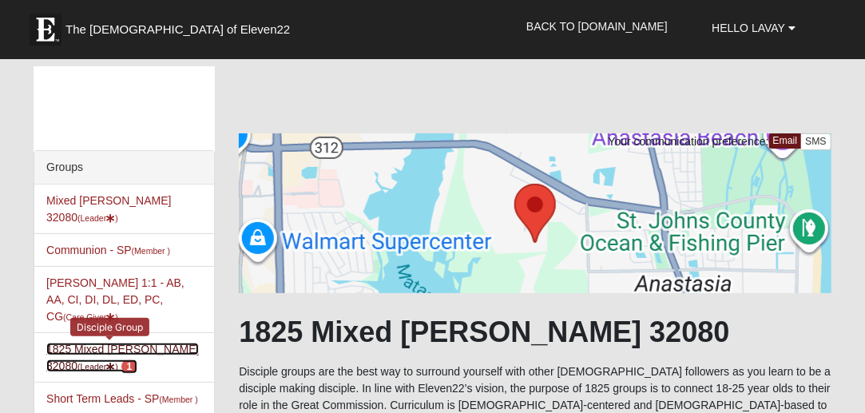
click at [83, 342] on link "1825 Mixed [PERSON_NAME] 32080 (Leader ) 1" at bounding box center [122, 357] width 152 height 30
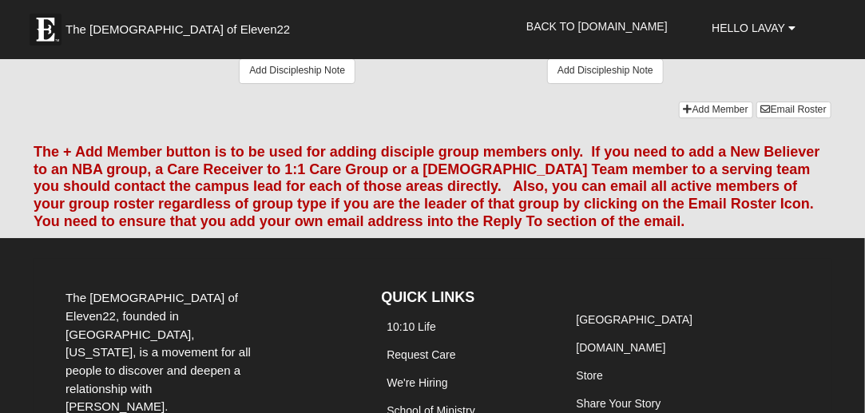
scroll to position [1692, 0]
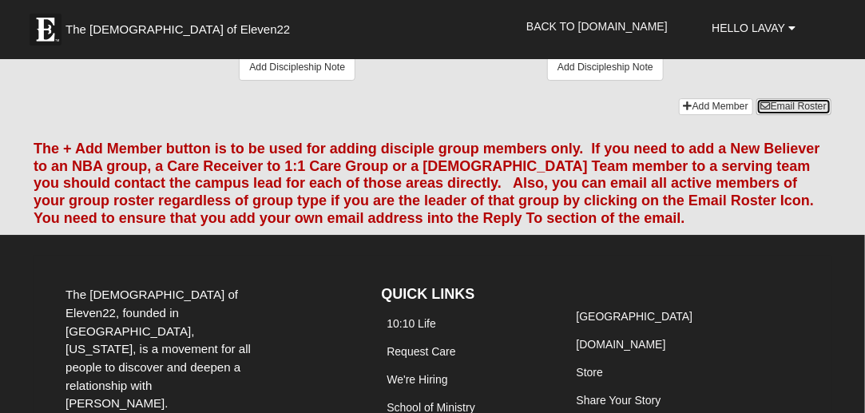
click at [775, 115] on link "Email Roster" at bounding box center [793, 106] width 75 height 17
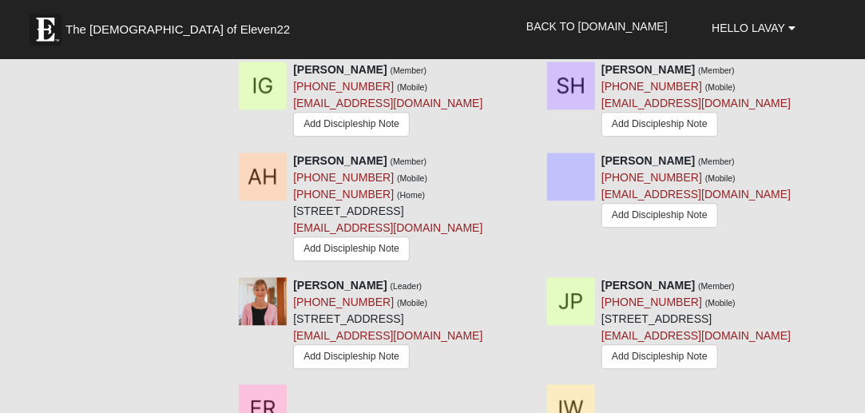
scroll to position [1234, 0]
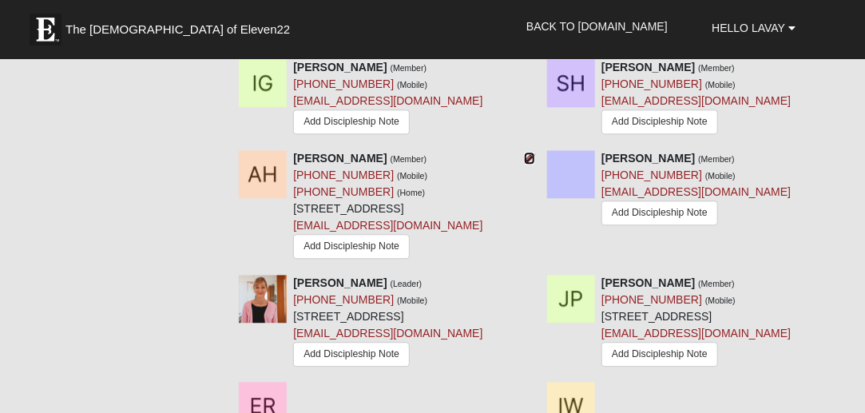
click at [524, 164] on icon at bounding box center [529, 157] width 11 height 11
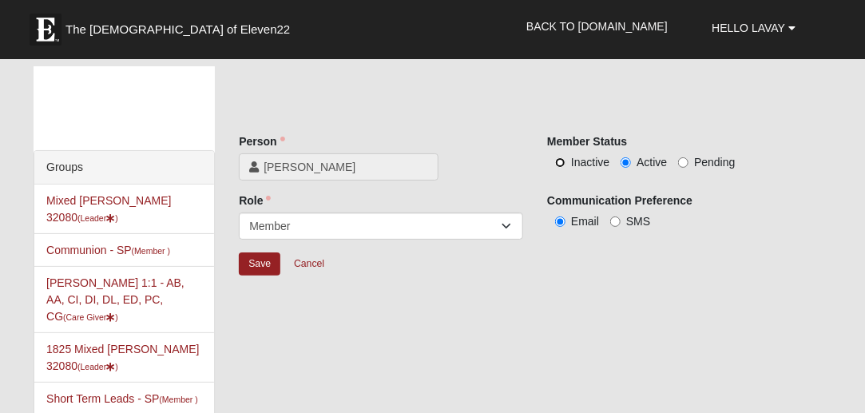
click at [561, 165] on input "Inactive" at bounding box center [560, 162] width 10 height 10
radio input "true"
click at [251, 268] on input "Save" at bounding box center [260, 263] width 42 height 23
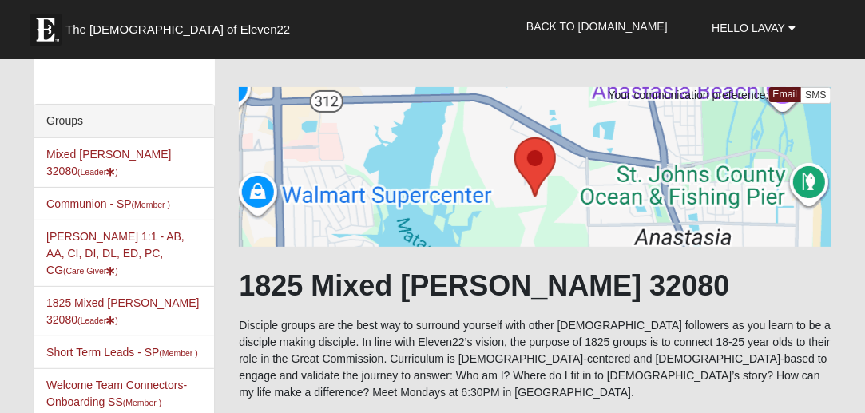
scroll to position [55, 0]
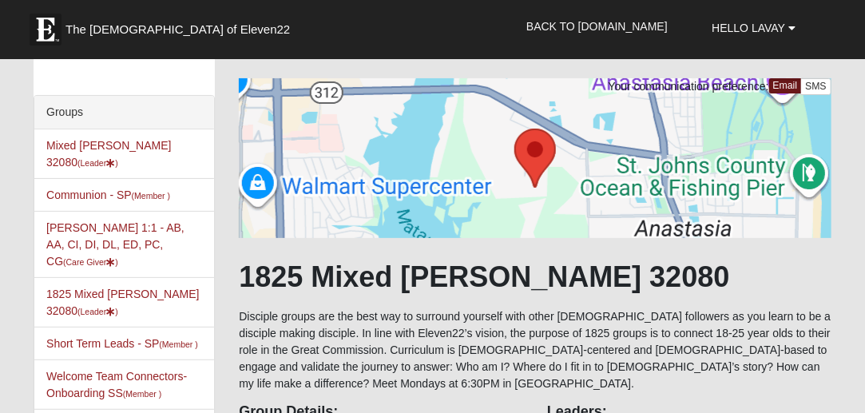
click at [114, 152] on li "Mixed Lauter 32080 (Leader )" at bounding box center [124, 153] width 180 height 49
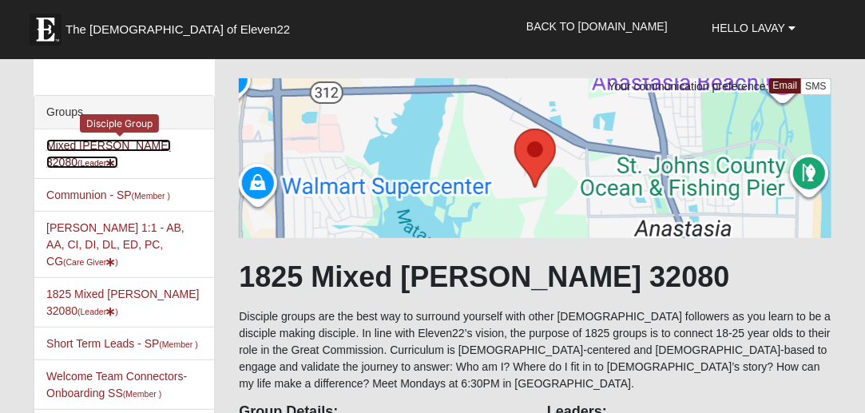
click at [113, 144] on link "Mixed Lauter 32080 (Leader )" at bounding box center [108, 154] width 125 height 30
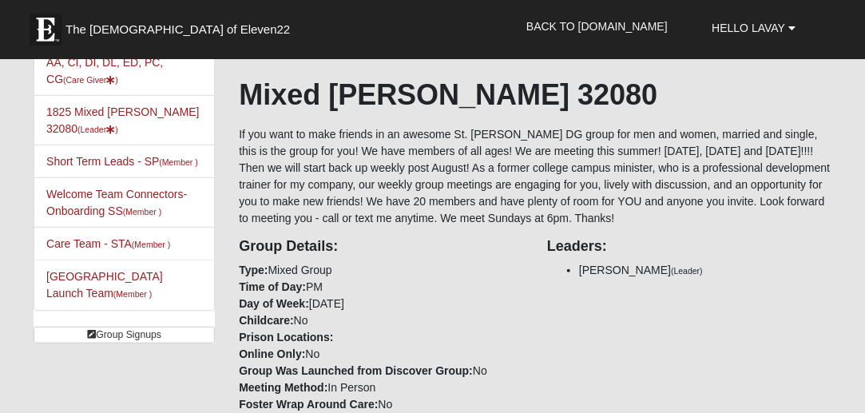
scroll to position [252, 0]
